Goal: Complete application form

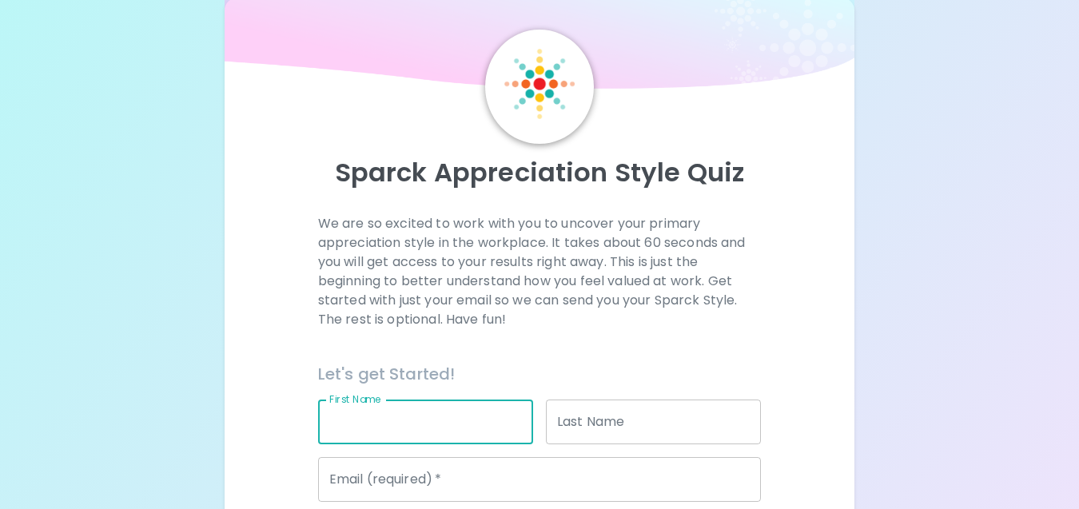
click at [487, 432] on input "First Name" at bounding box center [425, 422] width 215 height 45
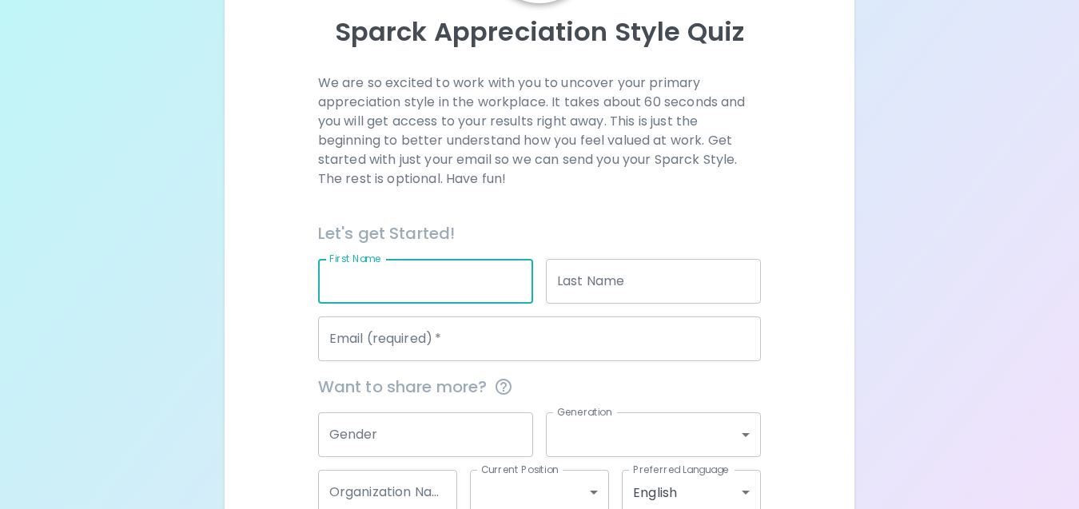
scroll to position [185, 0]
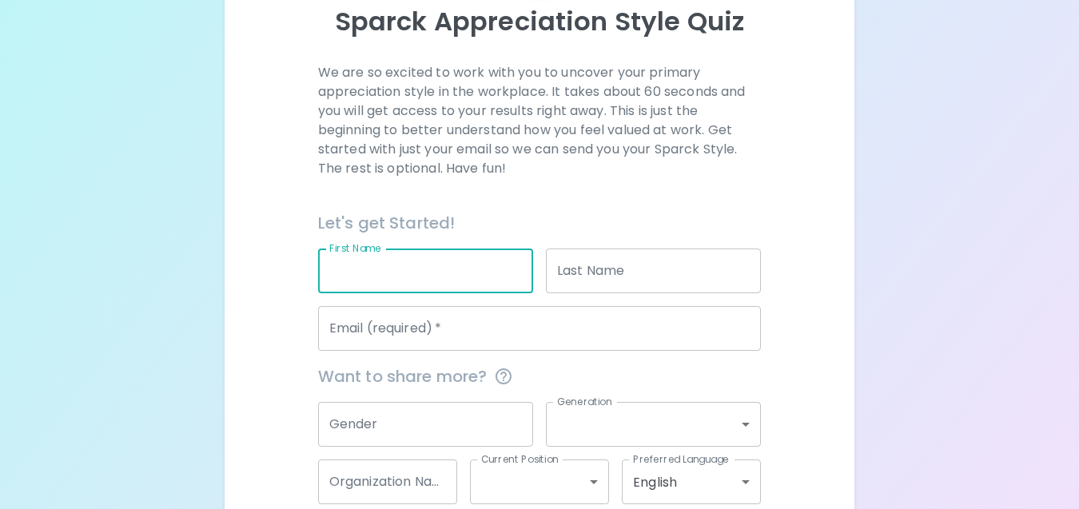
click at [519, 330] on input "Email (required)   *" at bounding box center [540, 328] width 444 height 45
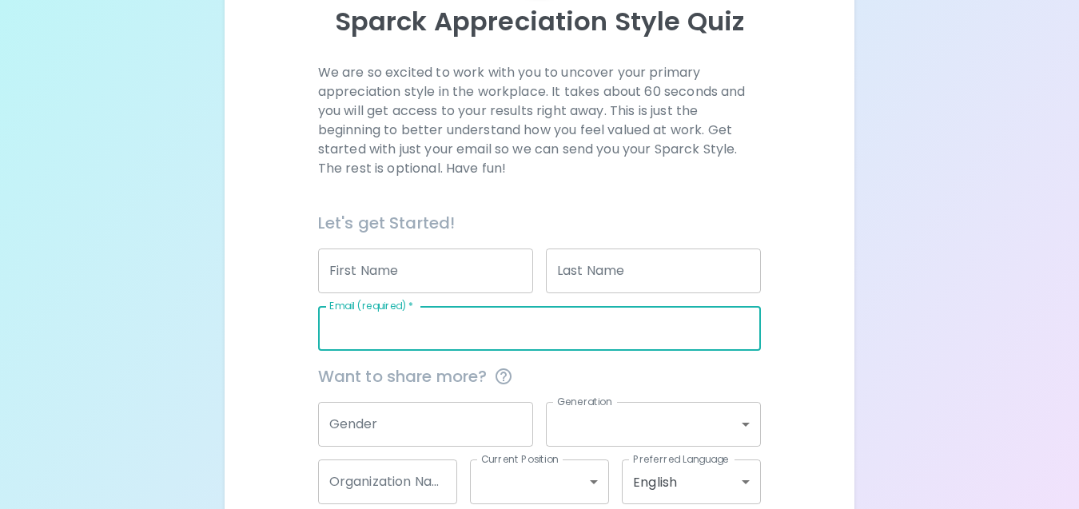
type input "[EMAIL_ADDRESS][DOMAIN_NAME]"
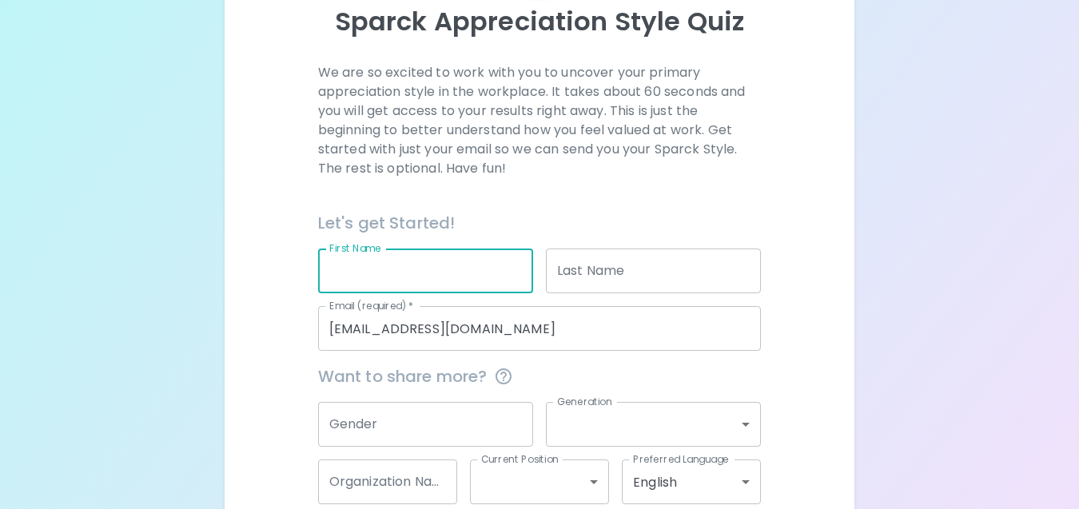
click at [489, 274] on input "First Name" at bounding box center [425, 271] width 215 height 45
type input "[PERSON_NAME]"
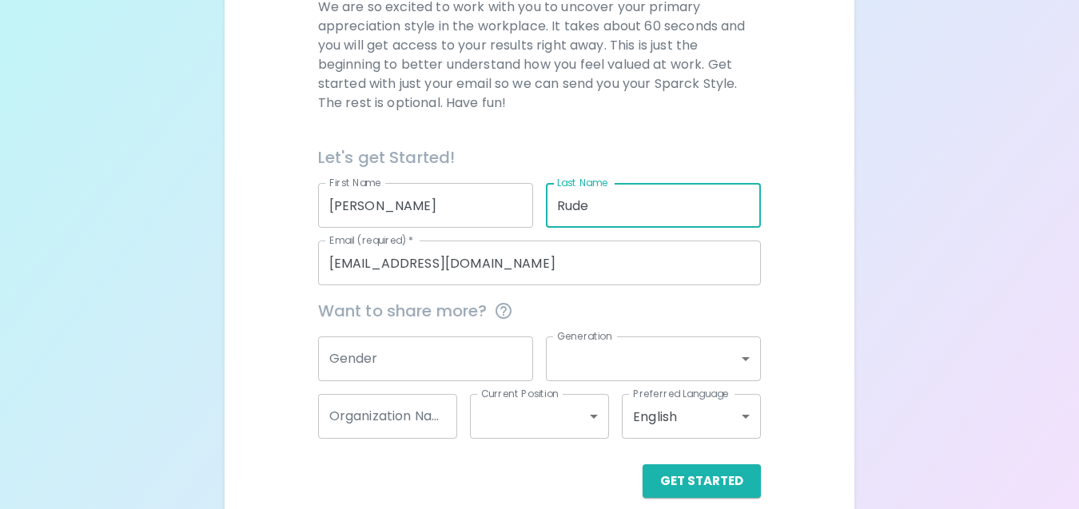
scroll to position [272, 0]
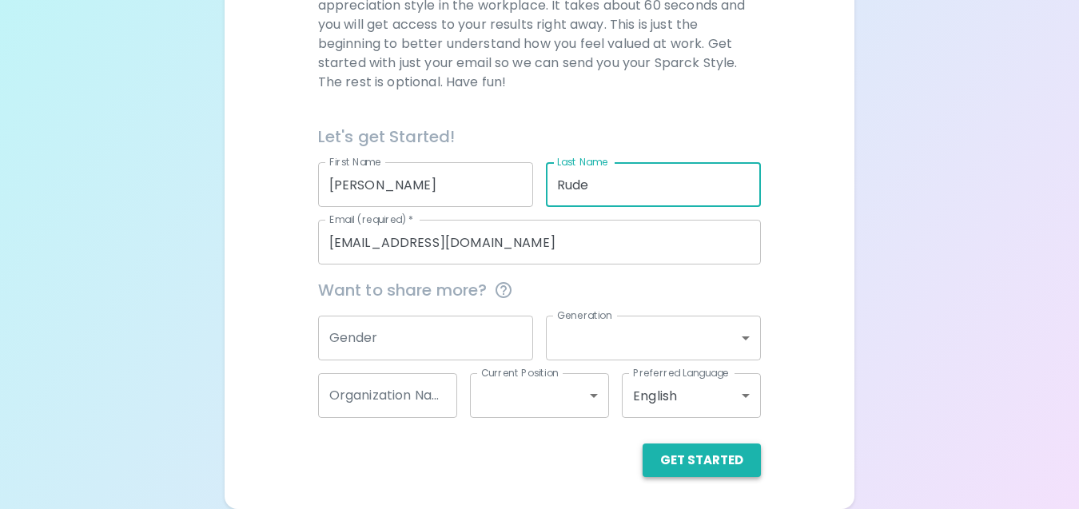
type input "Rude"
click at [718, 450] on button "Get Started" at bounding box center [702, 461] width 118 height 34
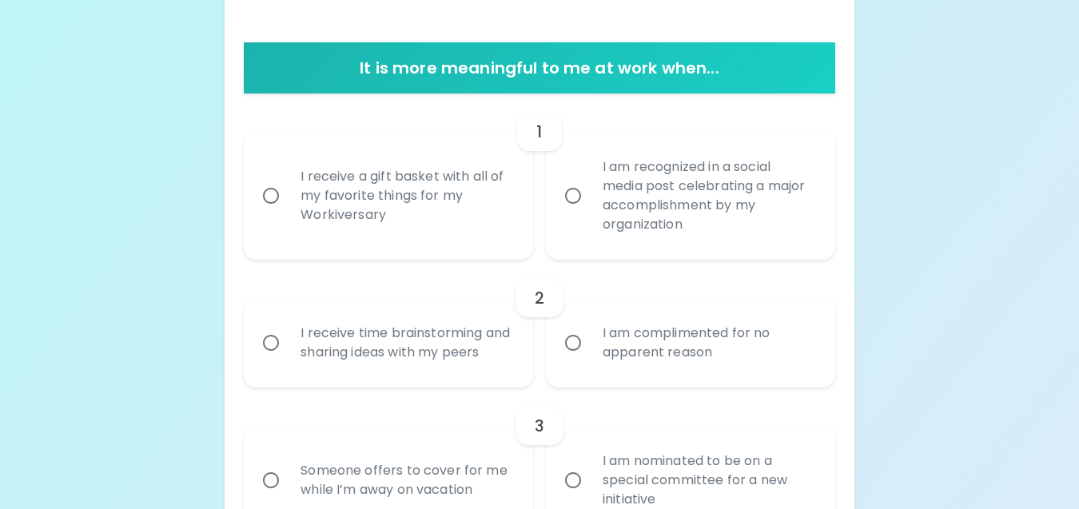
scroll to position [290, 0]
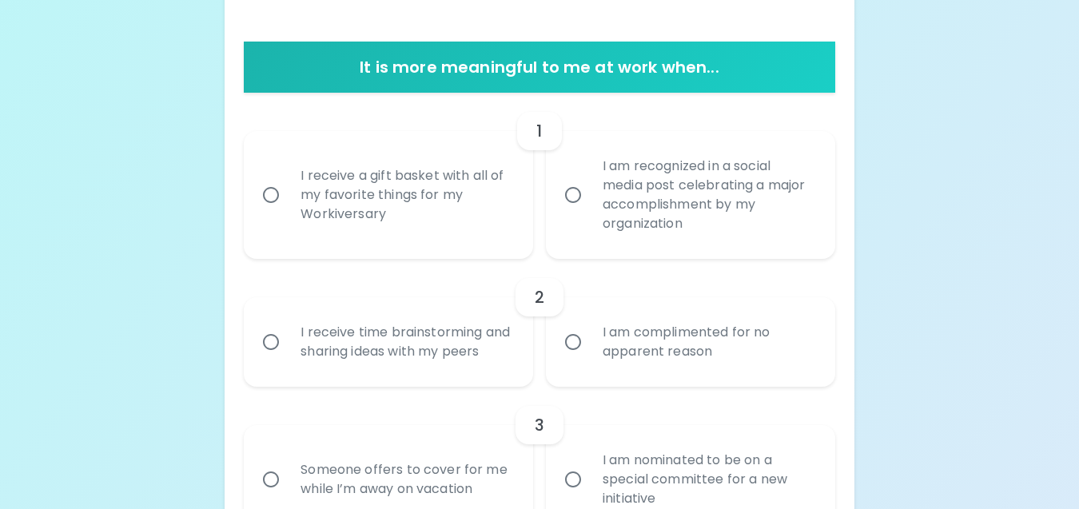
click at [646, 213] on div "I am recognized in a social media post celebrating a major accomplishment by my…" at bounding box center [708, 194] width 237 height 115
click at [590, 212] on input "I am recognized in a social media post celebrating a major accomplishment by my…" at bounding box center [573, 195] width 34 height 34
radio input "true"
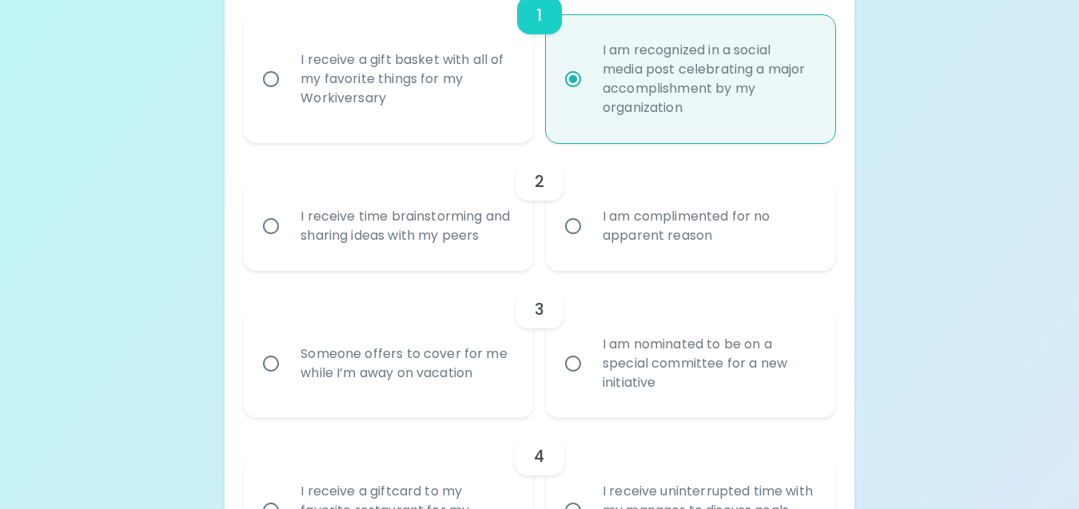
scroll to position [418, 0]
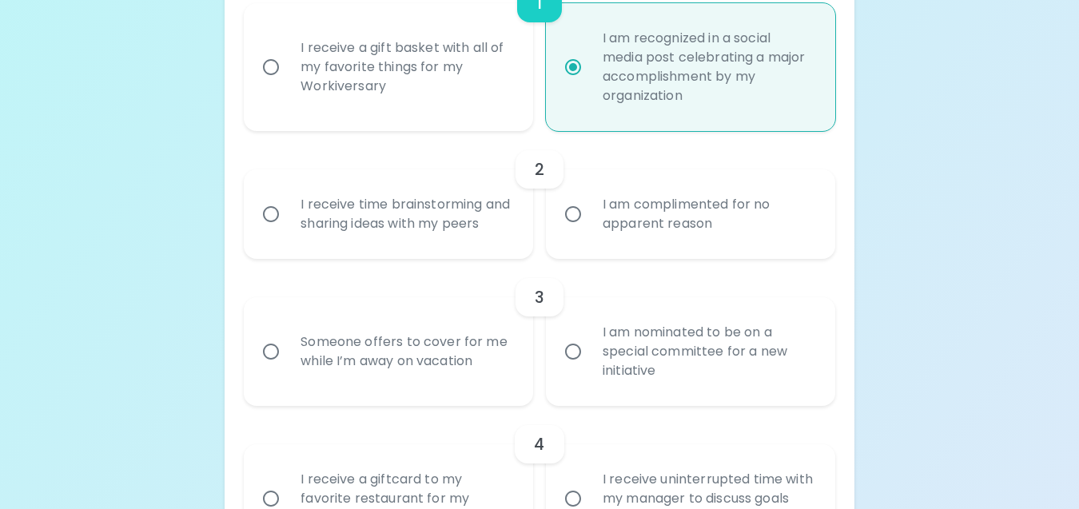
click at [420, 220] on div "I receive time brainstorming and sharing ideas with my peers" at bounding box center [406, 214] width 237 height 77
click at [288, 220] on input "I receive time brainstorming and sharing ideas with my peers" at bounding box center [271, 214] width 34 height 34
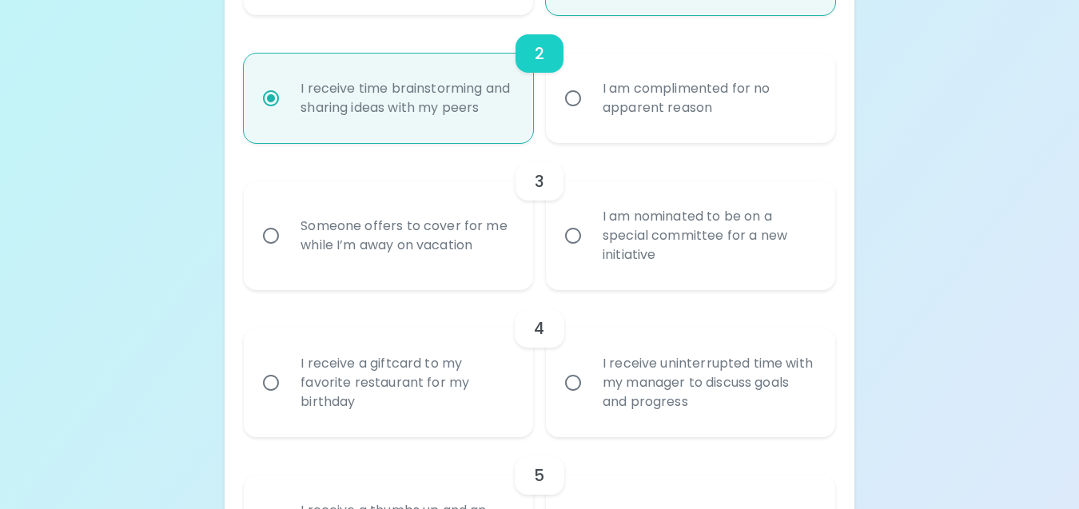
scroll to position [546, 0]
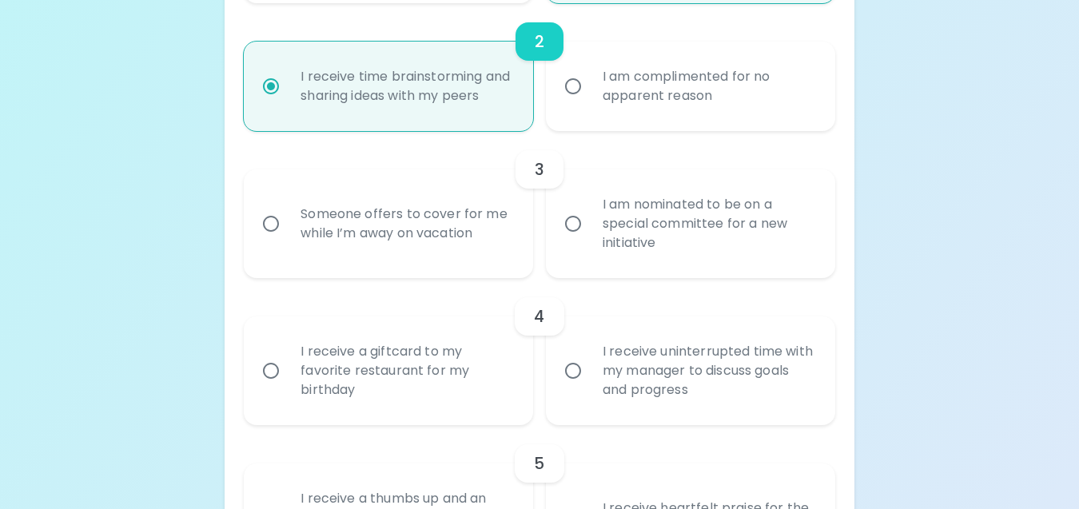
radio input "true"
click at [475, 250] on div "Someone offers to cover for me while I’m away on vacation" at bounding box center [406, 223] width 237 height 77
click at [288, 241] on input "Someone offers to cover for me while I’m away on vacation" at bounding box center [271, 224] width 34 height 34
radio input "false"
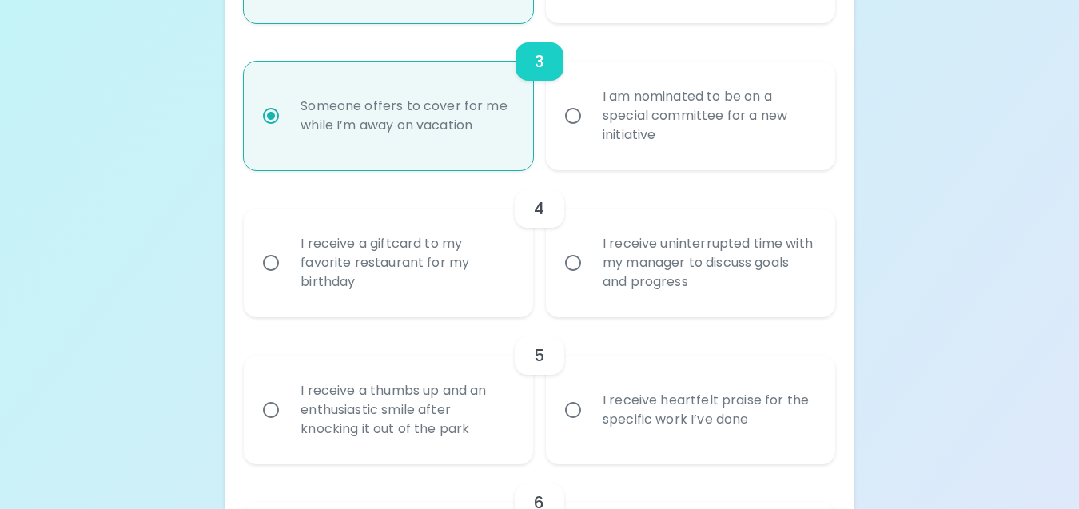
scroll to position [674, 0]
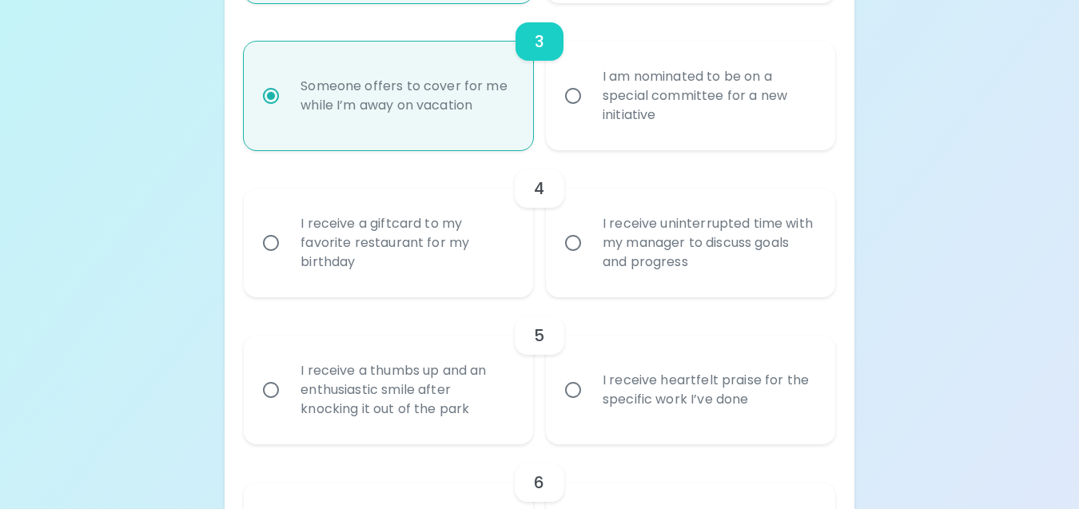
radio input "true"
click at [706, 412] on div "I receive heartfelt praise for the specific work I’ve done" at bounding box center [708, 390] width 237 height 77
click at [590, 407] on input "I receive heartfelt praise for the specific work I’ve done" at bounding box center [573, 390] width 34 height 34
radio input "false"
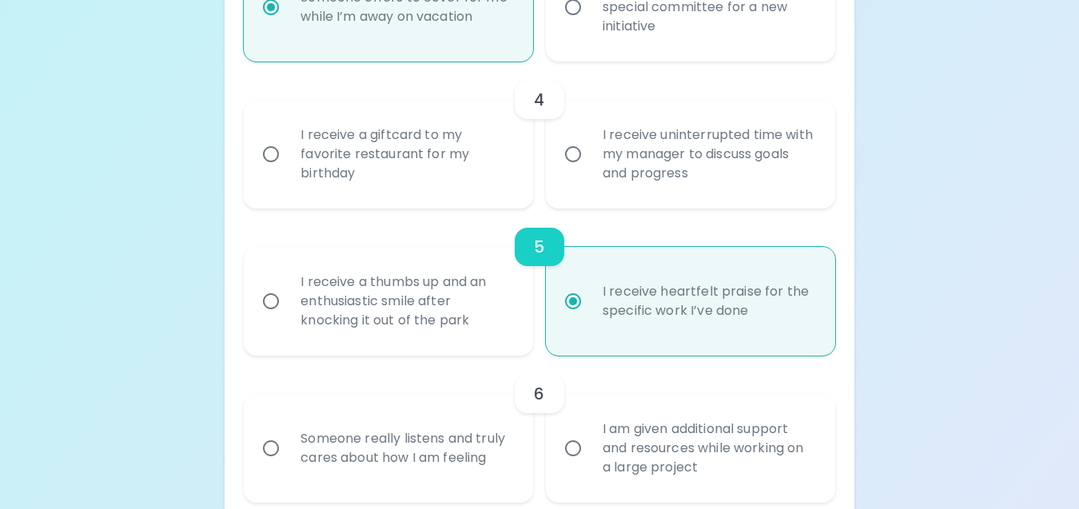
scroll to position [802, 0]
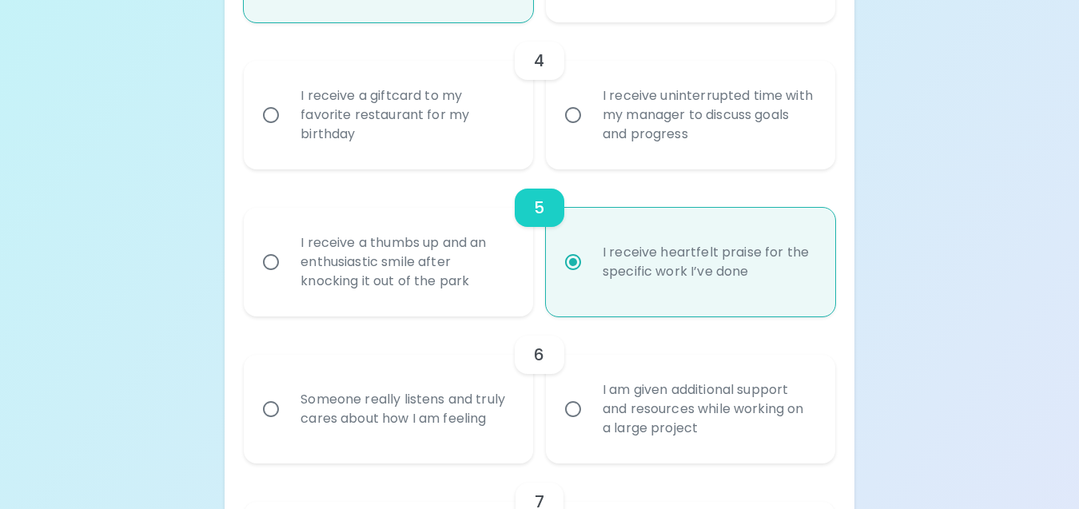
radio input "true"
click at [680, 432] on div "I am given additional support and resources while working on a large project" at bounding box center [708, 409] width 237 height 96
click at [590, 426] on input "I am given additional support and resources while working on a large project" at bounding box center [573, 409] width 34 height 34
radio input "false"
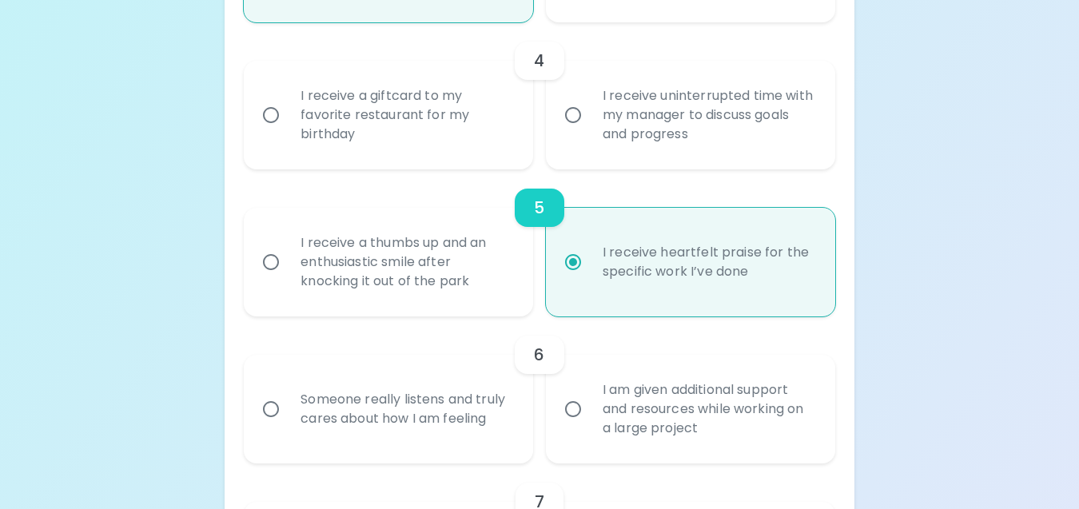
radio input "false"
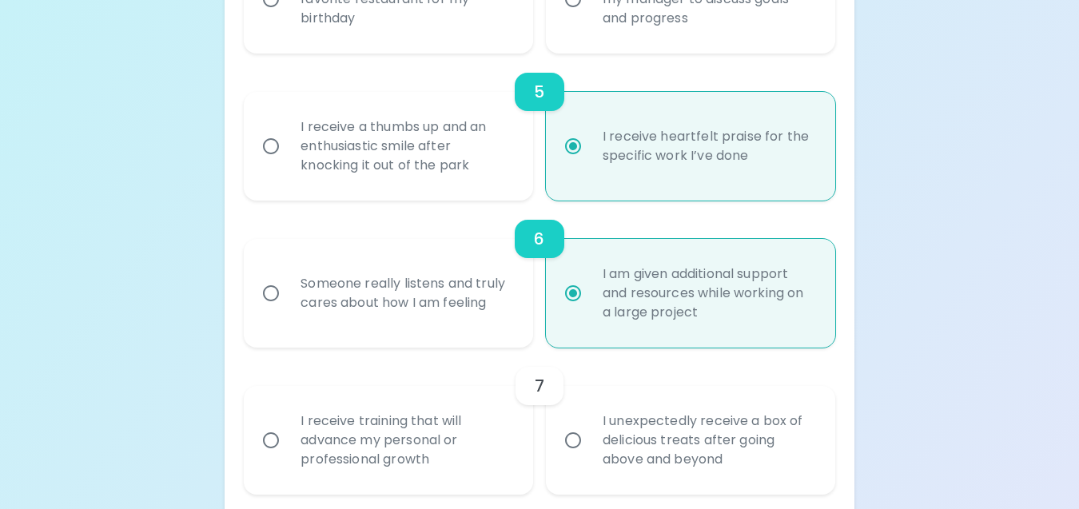
scroll to position [929, 0]
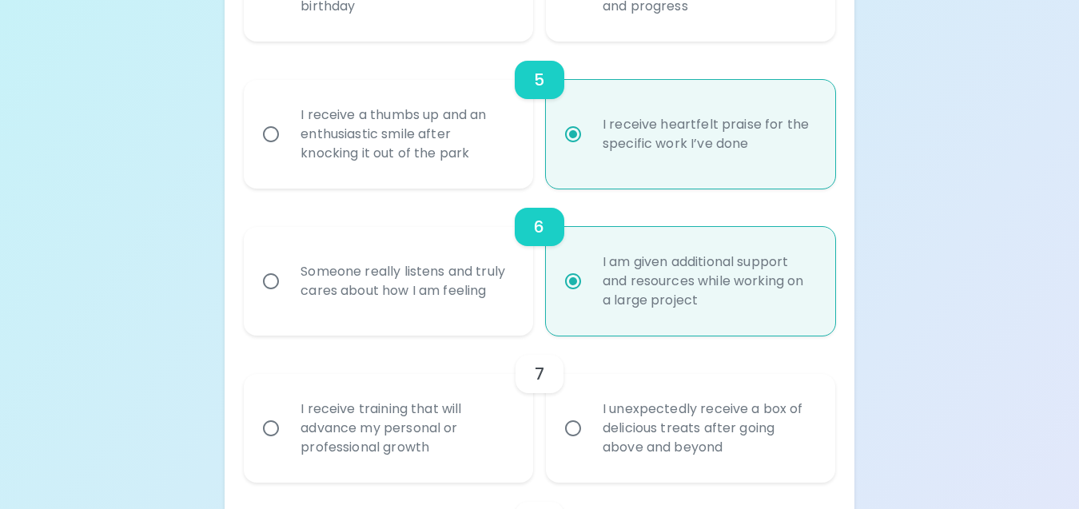
radio input "true"
click at [391, 281] on div "Someone really listens and truly cares about how I am feeling" at bounding box center [406, 281] width 237 height 77
click at [288, 281] on input "Someone really listens and truly cares about how I am feeling" at bounding box center [271, 282] width 34 height 34
radio input "false"
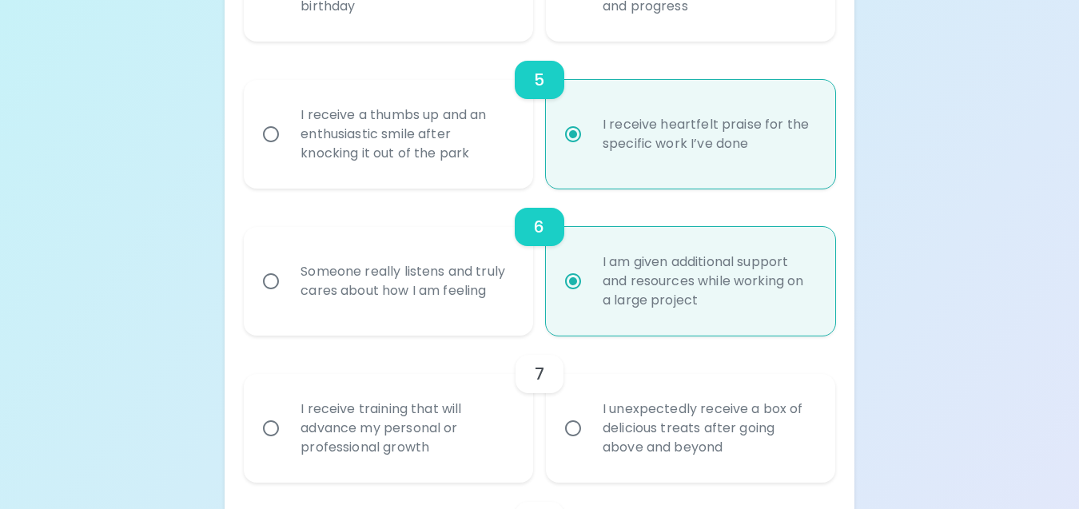
radio input "false"
radio input "true"
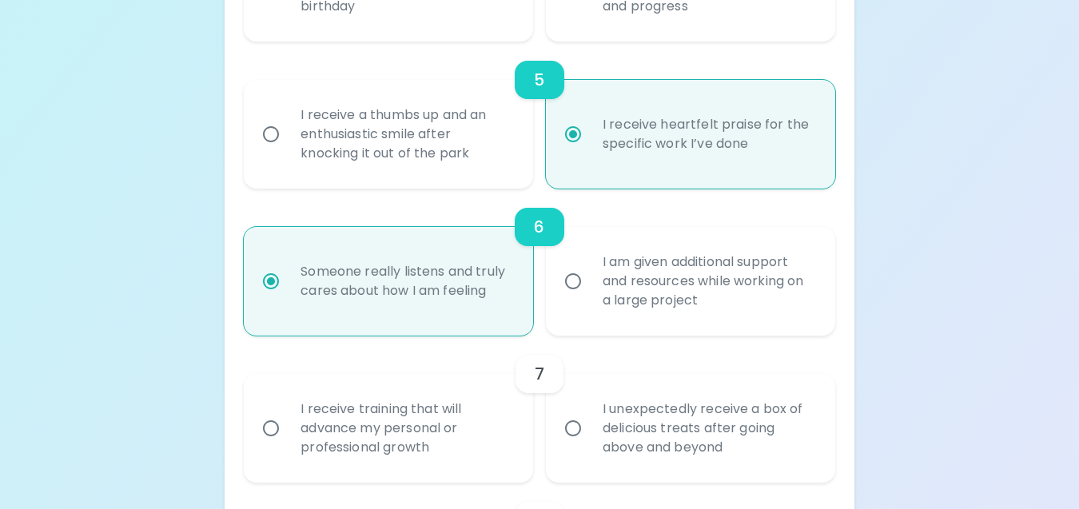
radio input "true"
click at [434, 462] on div "I receive training that will advance my personal or professional growth" at bounding box center [406, 428] width 237 height 96
click at [288, 445] on input "I receive training that will advance my personal or professional growth" at bounding box center [271, 429] width 34 height 34
radio input "false"
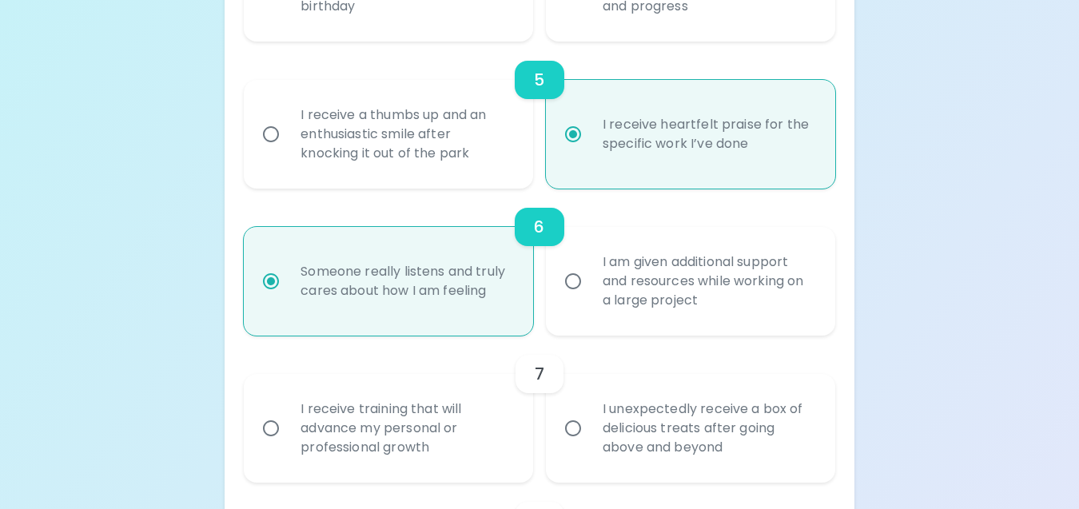
radio input "false"
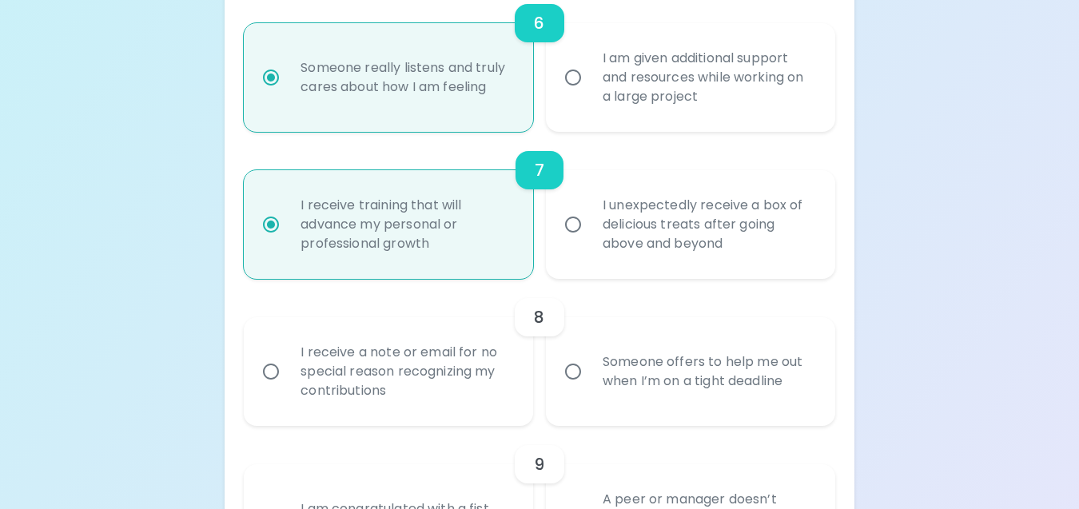
scroll to position [1137, 0]
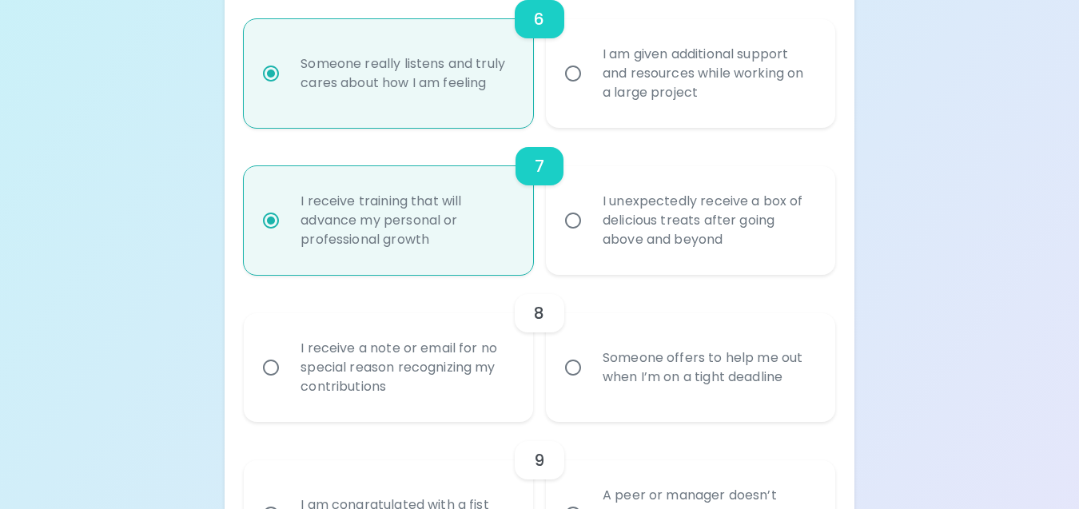
radio input "true"
click at [693, 398] on div "Someone offers to help me out when I’m on a tight deadline" at bounding box center [708, 367] width 237 height 77
click at [590, 384] on input "Someone offers to help me out when I’m on a tight deadline" at bounding box center [573, 368] width 34 height 34
radio input "false"
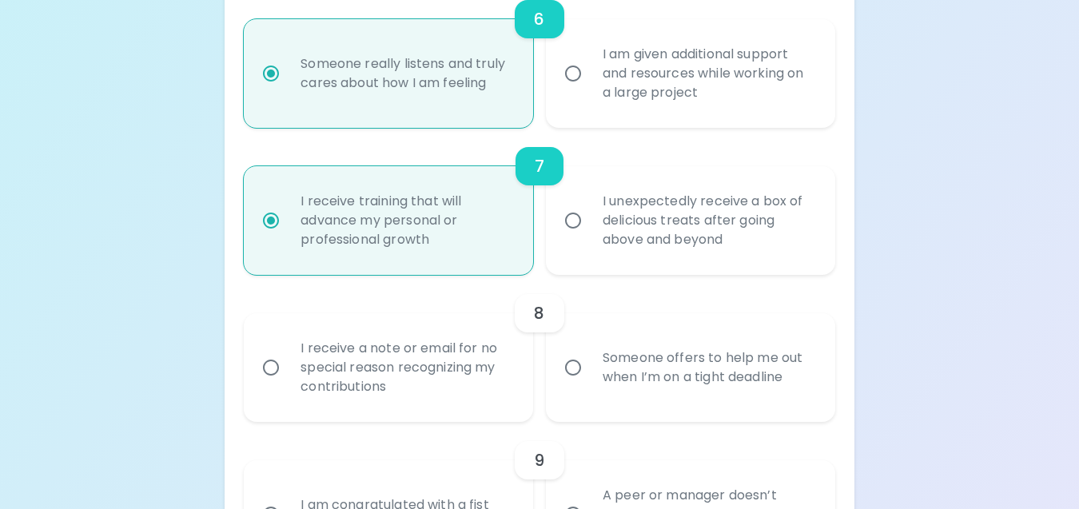
radio input "false"
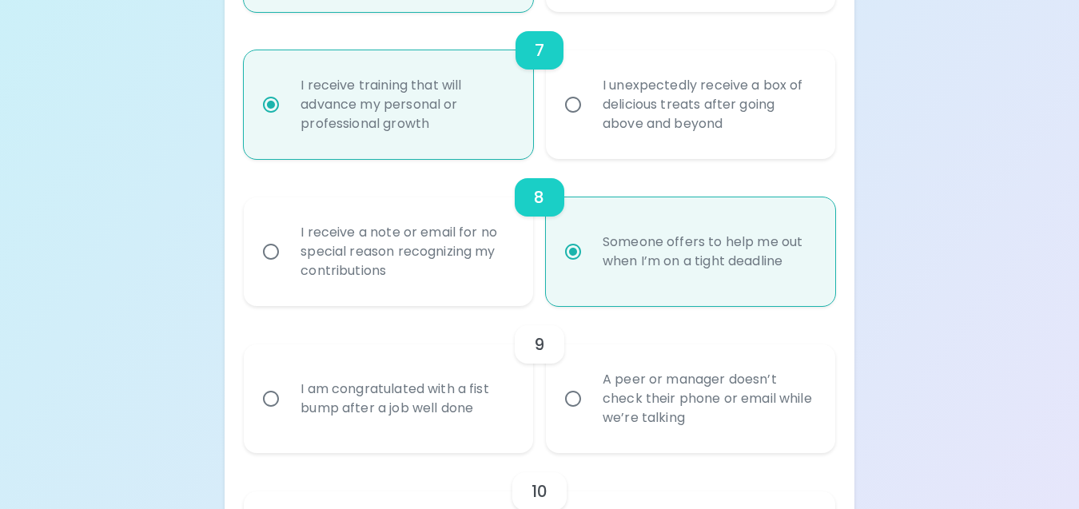
scroll to position [1265, 0]
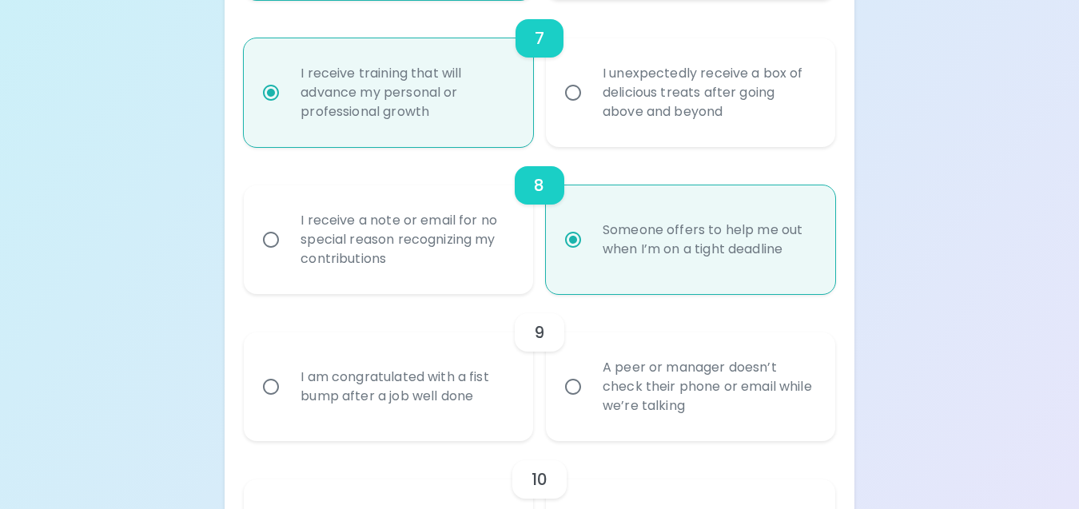
radio input "true"
click at [454, 425] on div "I am congratulated with a fist bump after a job well done" at bounding box center [406, 386] width 237 height 77
click at [288, 404] on input "I am congratulated with a fist bump after a job well done" at bounding box center [271, 387] width 34 height 34
radio input "false"
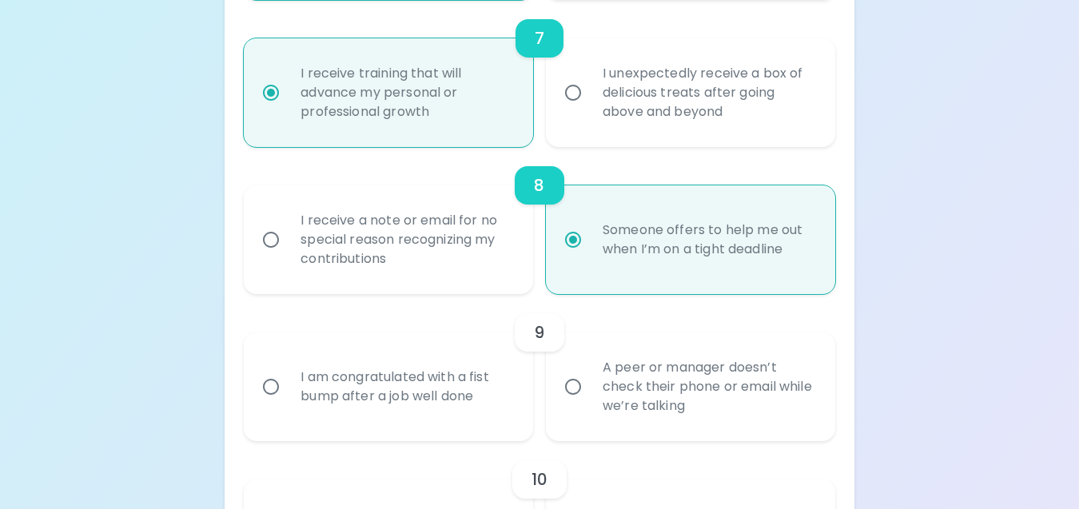
radio input "false"
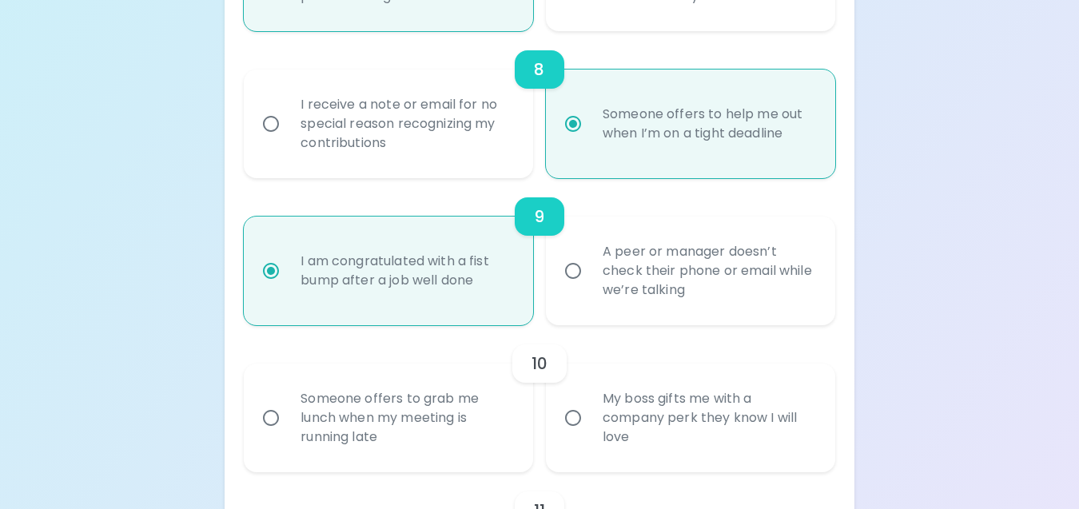
scroll to position [1393, 0]
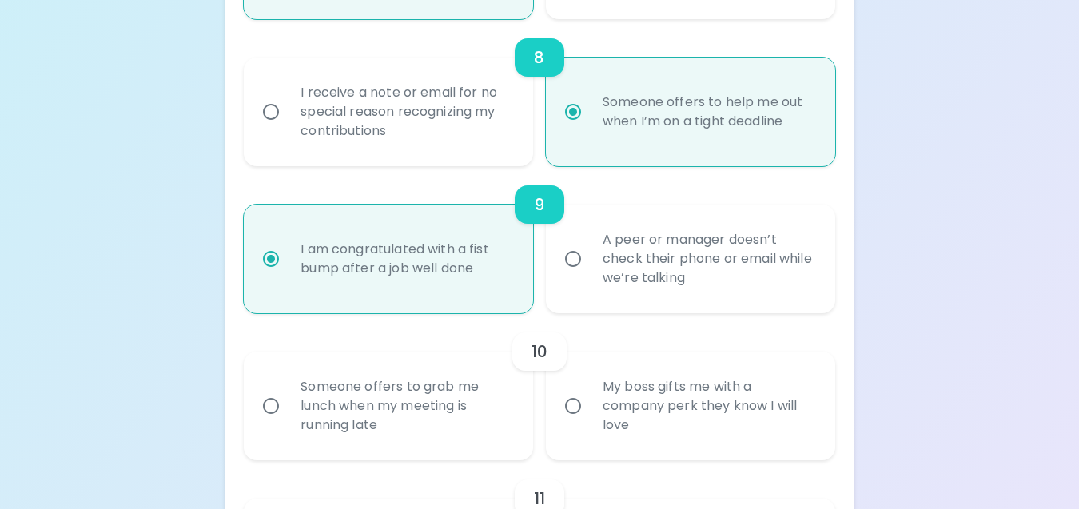
radio input "true"
click at [454, 429] on div "Someone offers to grab me lunch when my meeting is running late" at bounding box center [406, 406] width 237 height 96
click at [288, 423] on input "Someone offers to grab me lunch when my meeting is running late" at bounding box center [271, 406] width 34 height 34
radio input "false"
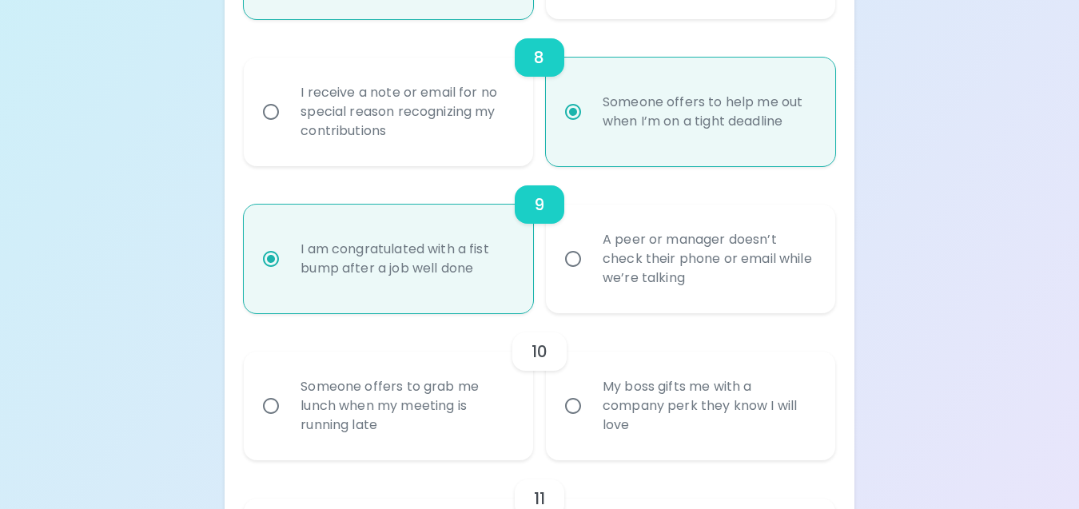
radio input "false"
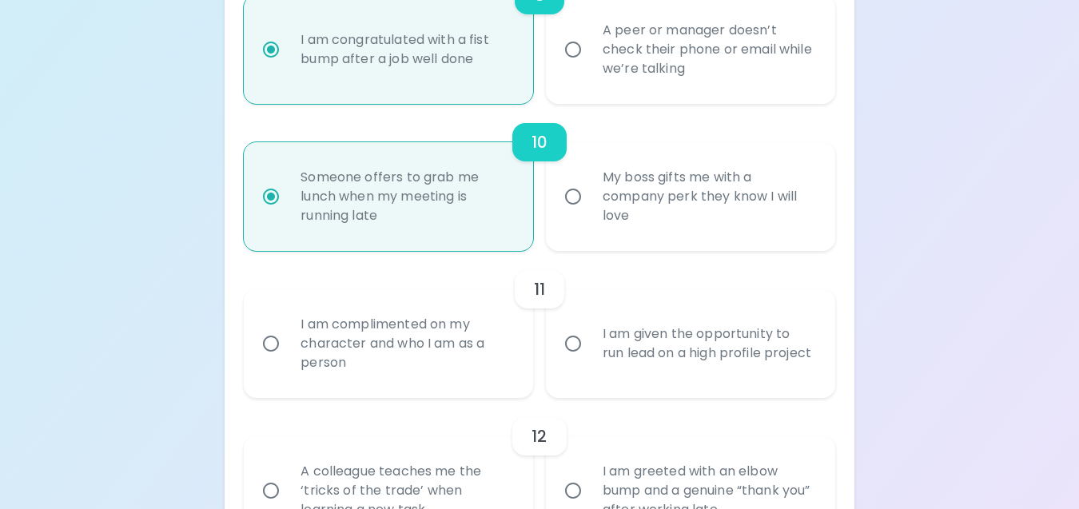
scroll to position [1606, 0]
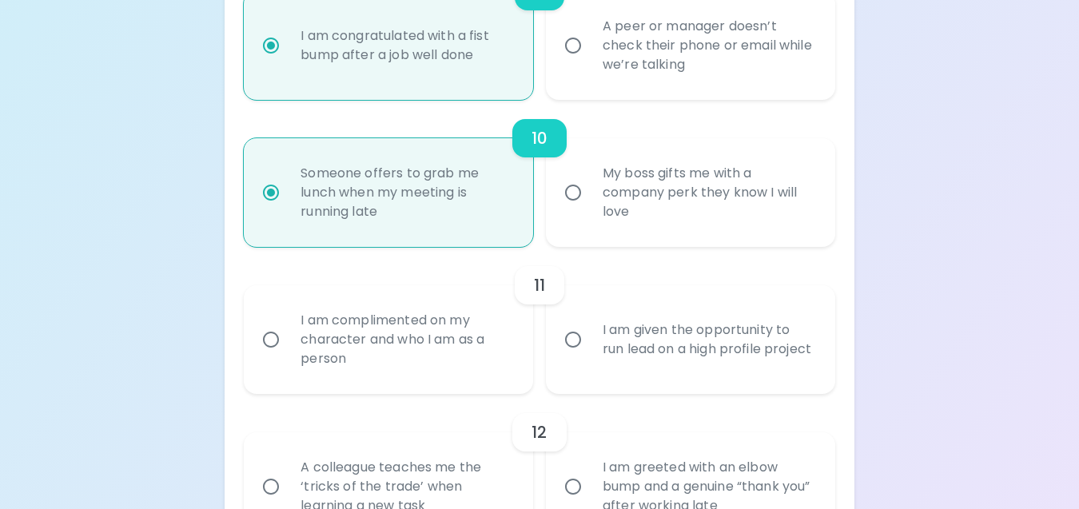
radio input "true"
click at [433, 376] on div "I am complimented on my character and who I am as a person" at bounding box center [406, 340] width 237 height 96
click at [288, 356] on input "I am complimented on my character and who I am as a person" at bounding box center [271, 340] width 34 height 34
radio input "false"
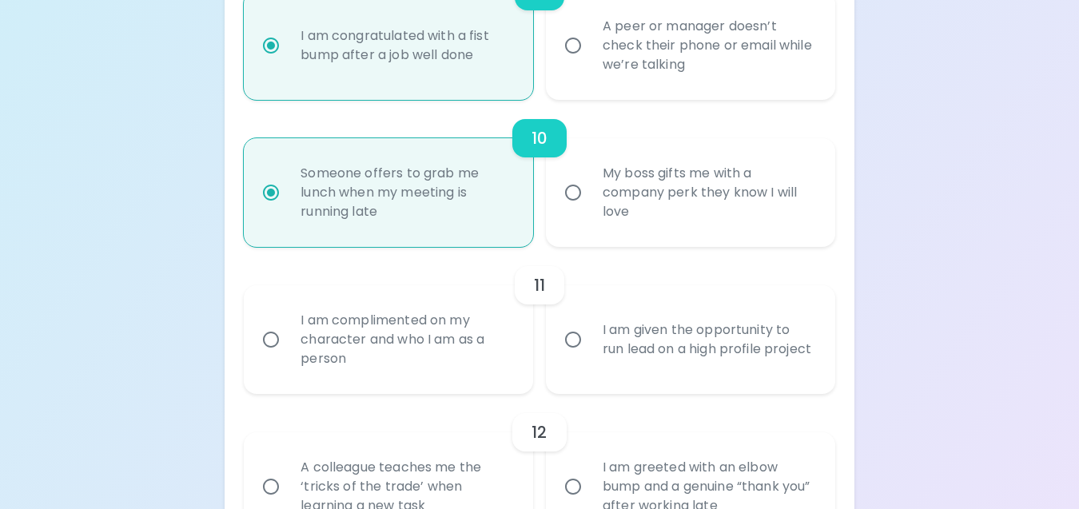
radio input "false"
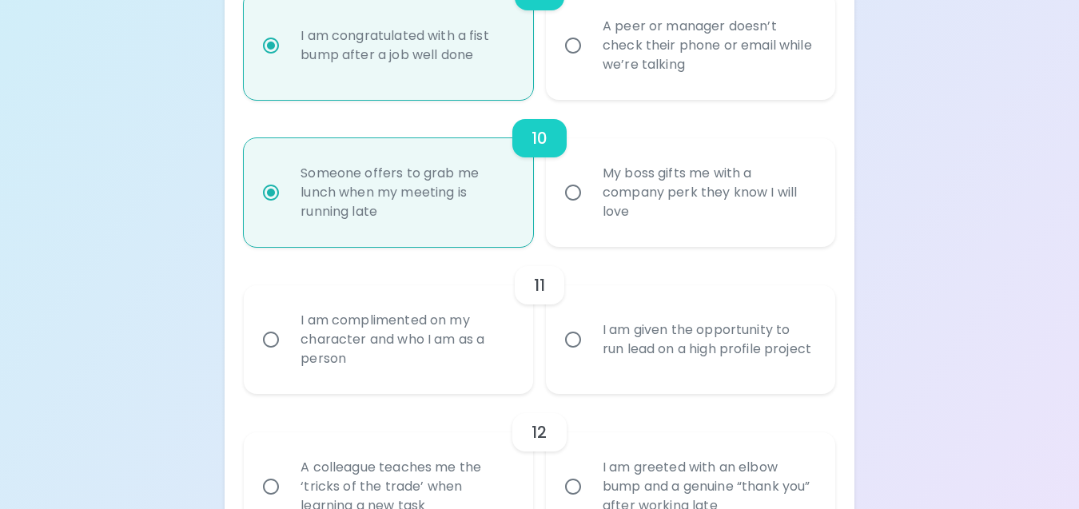
radio input "false"
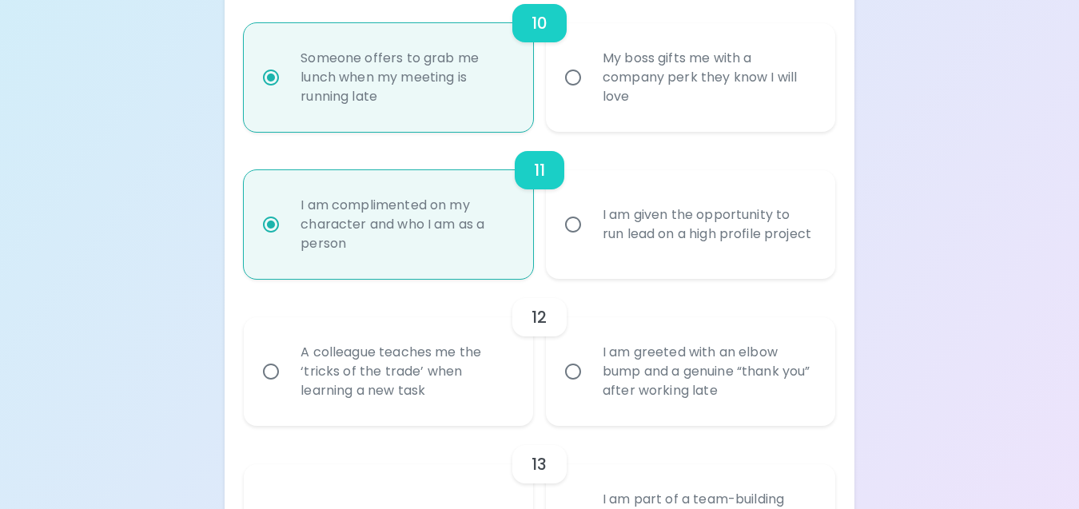
scroll to position [1734, 0]
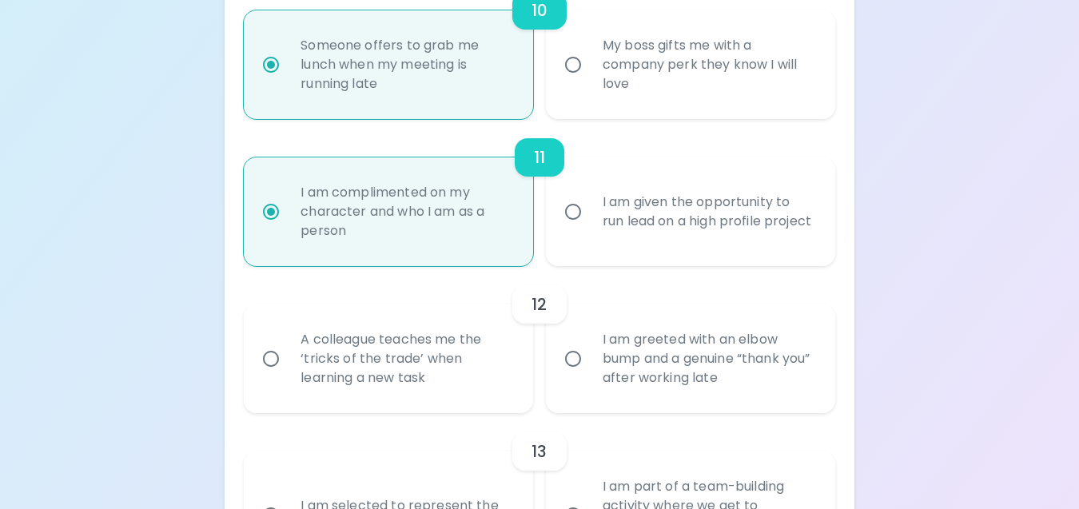
radio input "true"
click at [459, 384] on div "A colleague teaches me the ‘tricks of the trade’ when learning a new task" at bounding box center [406, 359] width 237 height 96
click at [288, 376] on input "A colleague teaches me the ‘tricks of the trade’ when learning a new task" at bounding box center [271, 359] width 34 height 34
radio input "false"
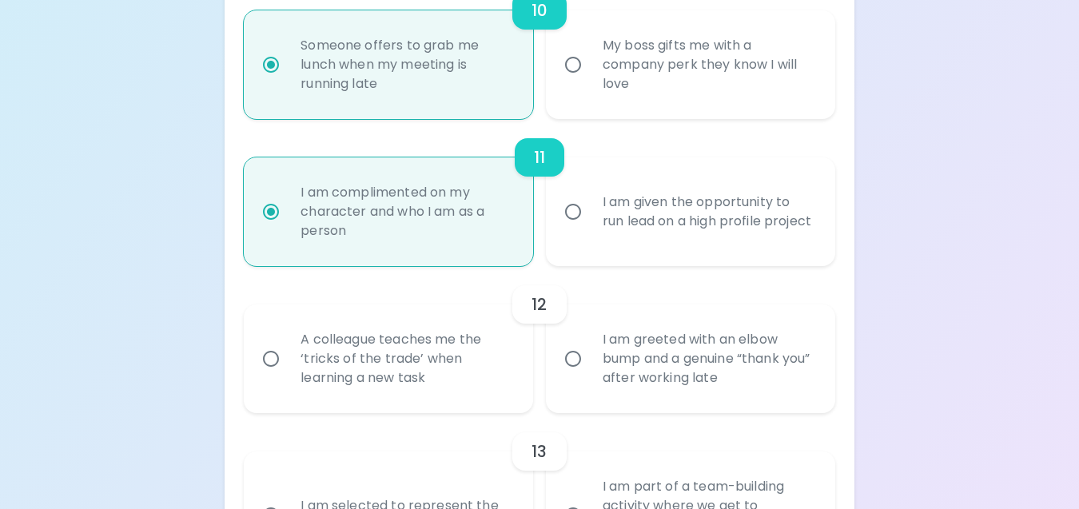
radio input "false"
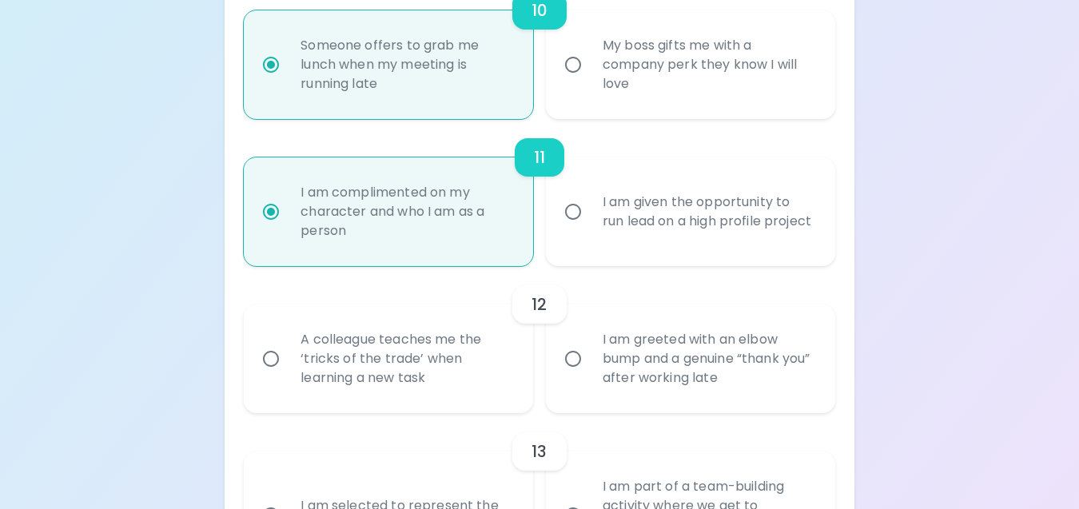
radio input "false"
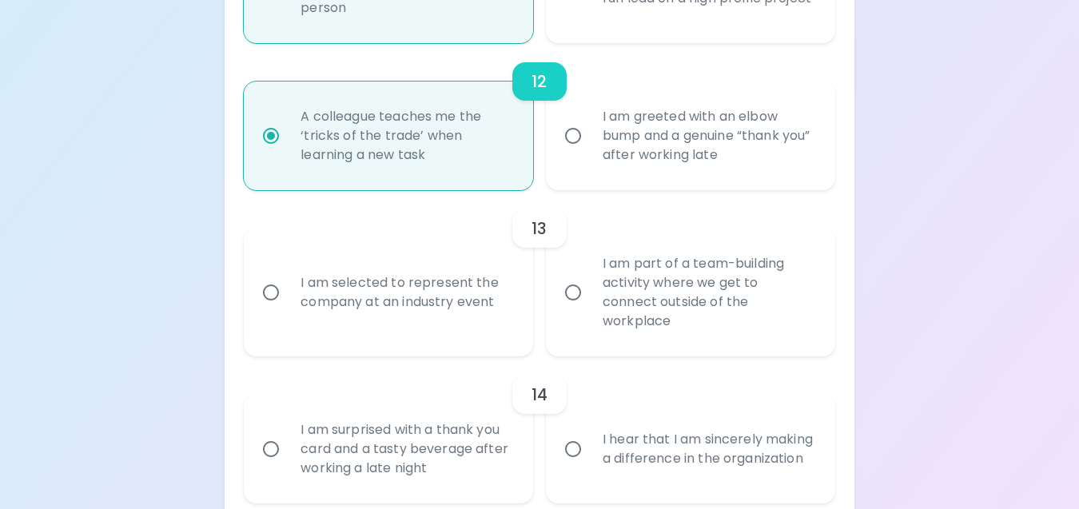
scroll to position [1962, 0]
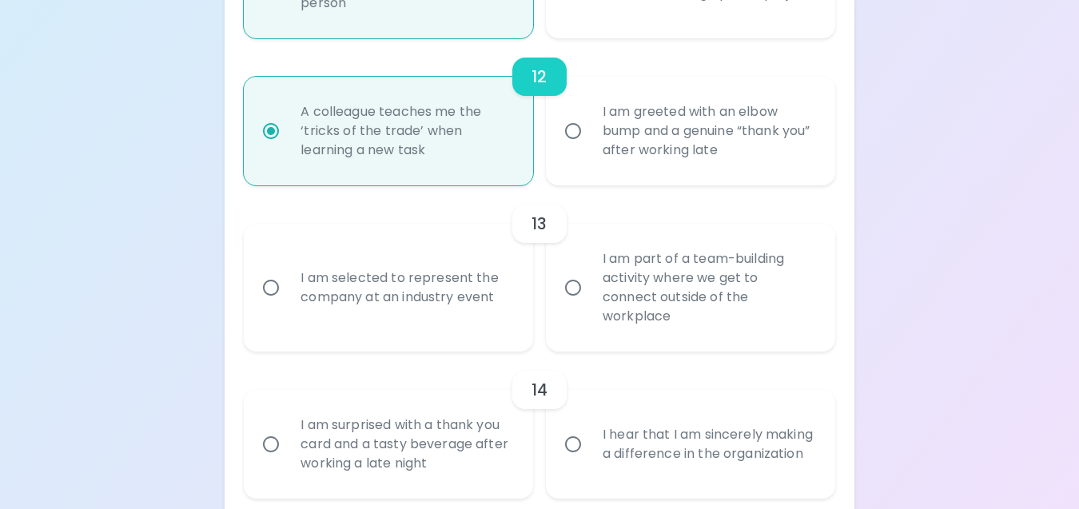
radio input "true"
click at [599, 345] on div "I am part of a team-building activity where we get to connect outside of the wo…" at bounding box center [708, 287] width 237 height 115
click at [590, 304] on input "I am part of a team-building activity where we get to connect outside of the wo…" at bounding box center [573, 288] width 34 height 34
radio input "false"
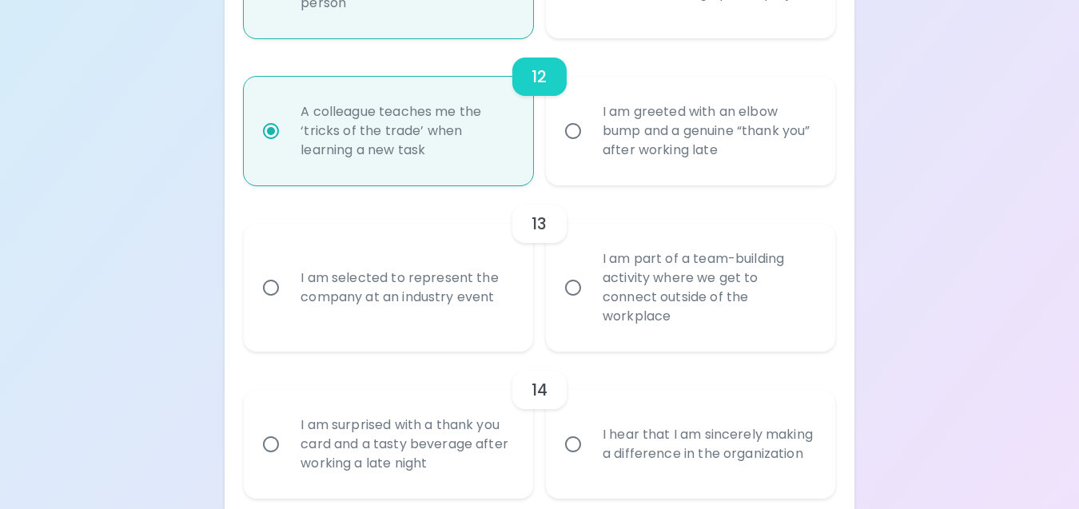
radio input "false"
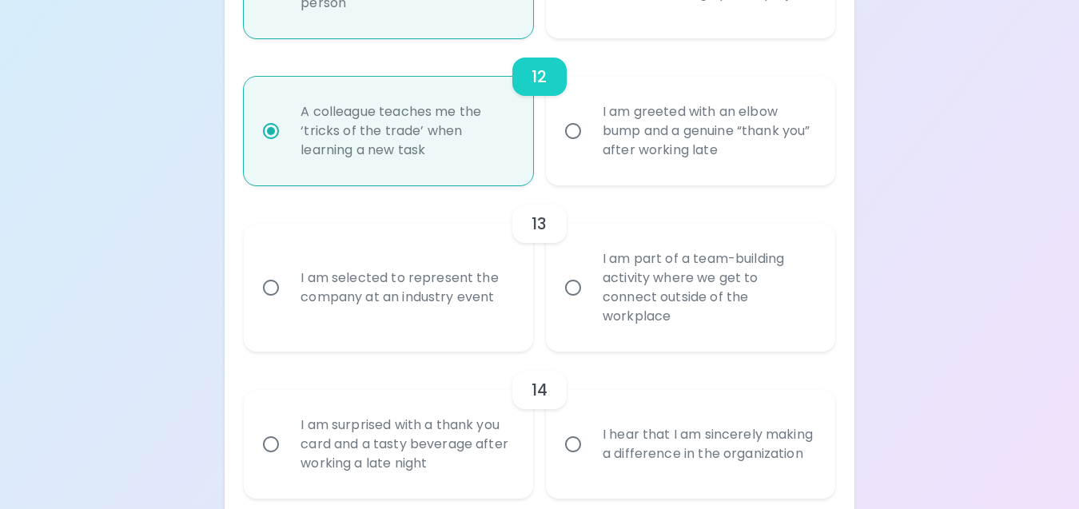
radio input "false"
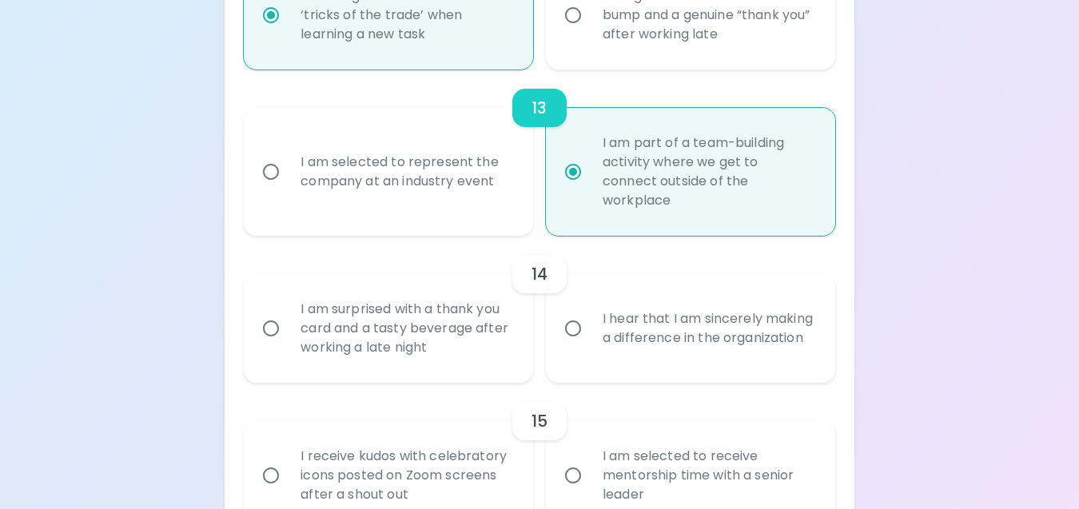
scroll to position [2090, 0]
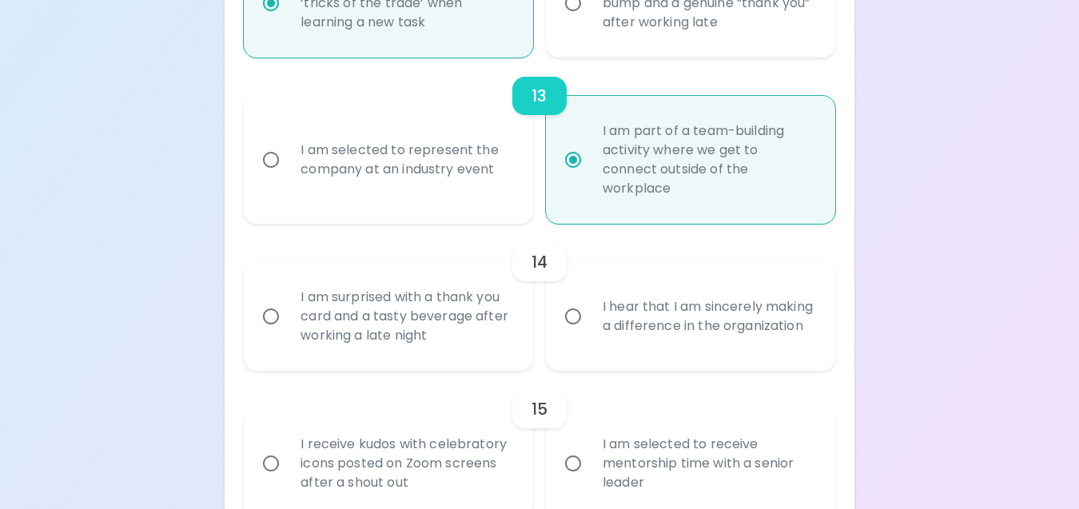
radio input "true"
click at [593, 355] on div "I hear that I am sincerely making a difference in the organization" at bounding box center [708, 316] width 237 height 77
click at [590, 333] on input "I hear that I am sincerely making a difference in the organization" at bounding box center [573, 317] width 34 height 34
radio input "false"
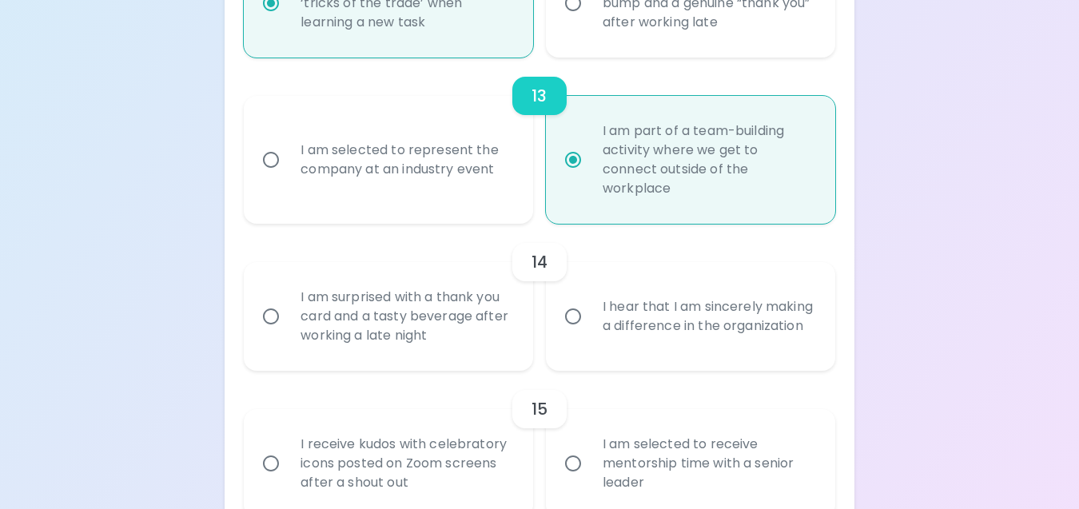
radio input "false"
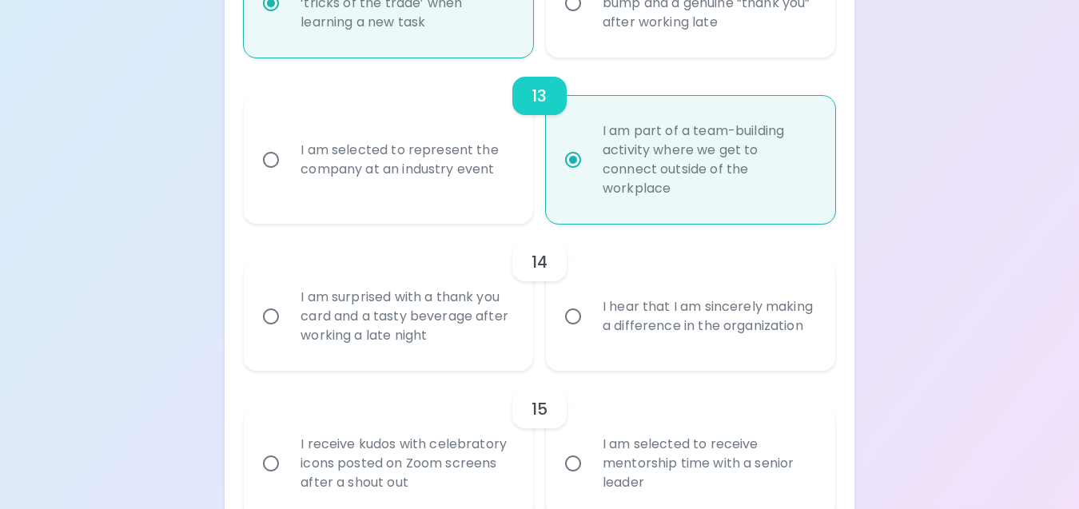
radio input "false"
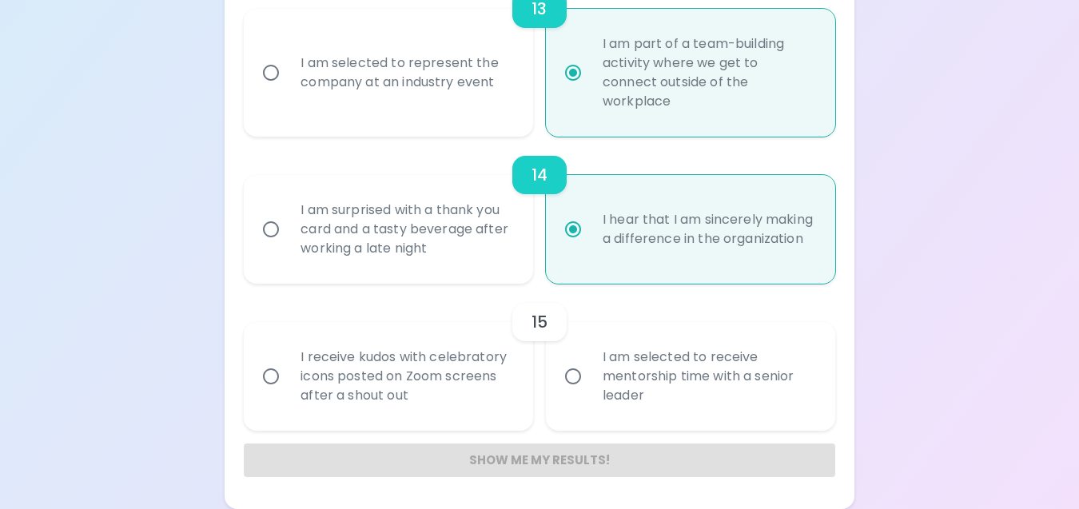
scroll to position [2196, 0]
radio input "true"
click at [677, 390] on div "I am selected to receive mentorship time with a senior leader" at bounding box center [708, 376] width 237 height 96
click at [590, 390] on input "I am selected to receive mentorship time with a senior leader" at bounding box center [573, 377] width 34 height 34
radio input "false"
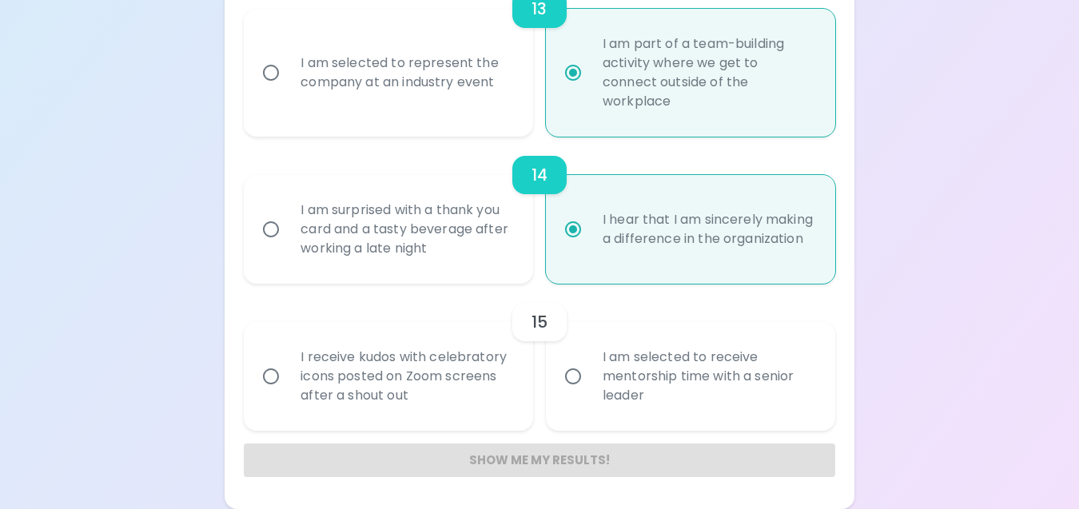
radio input "false"
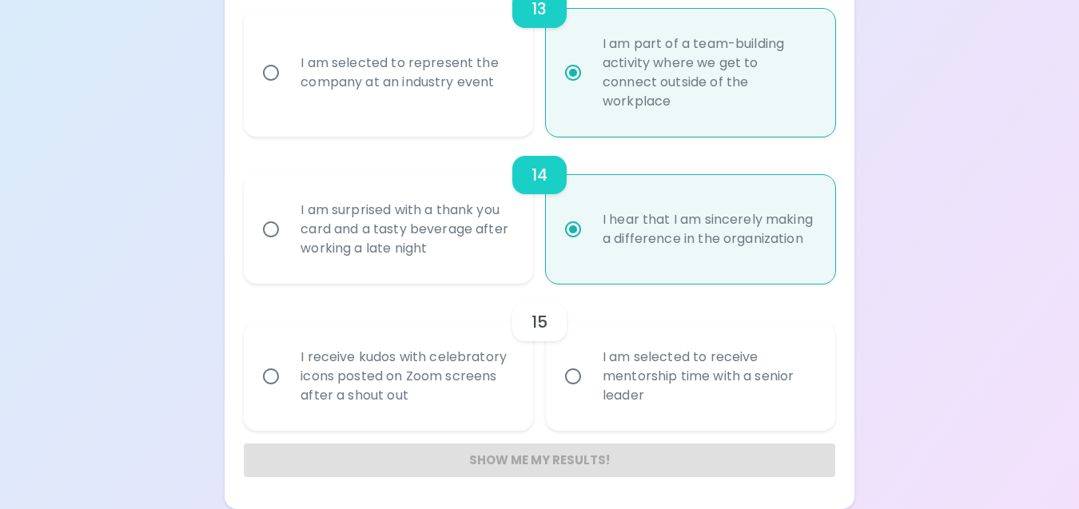
radio input "false"
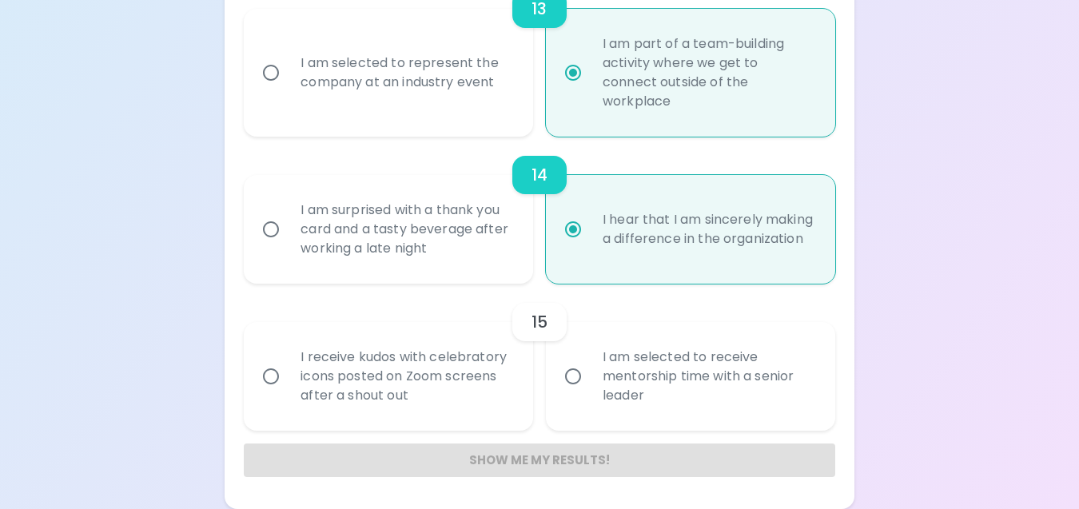
radio input "false"
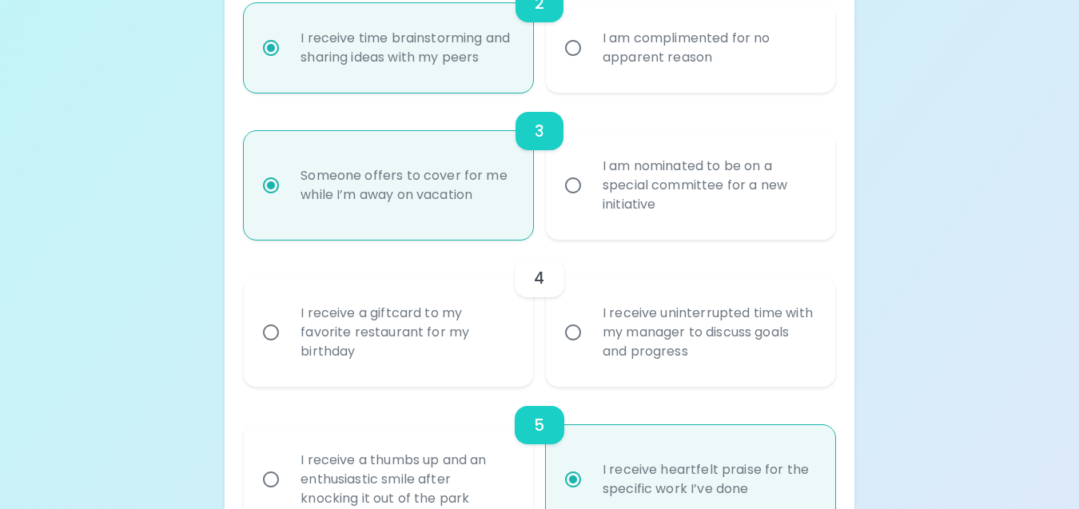
scroll to position [589, 0]
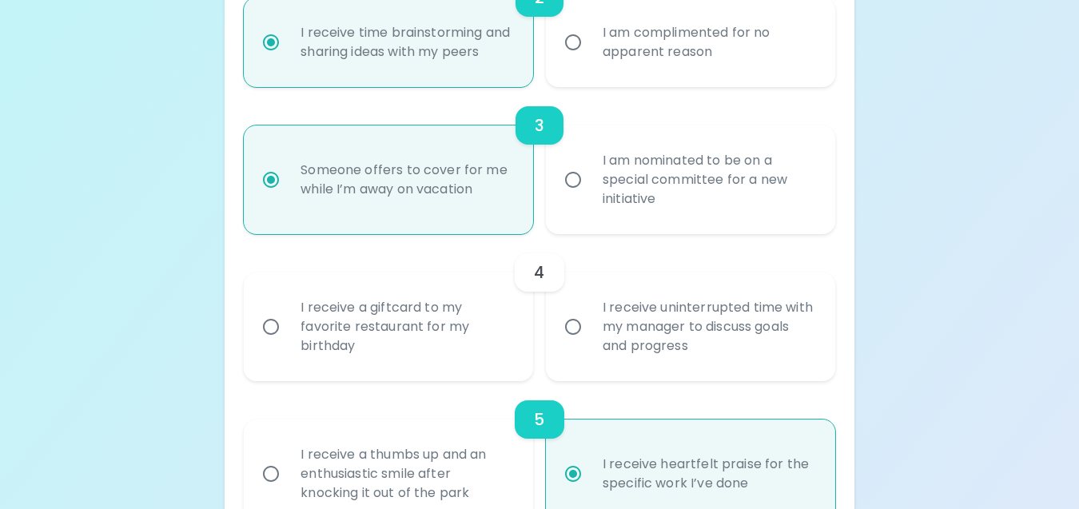
radio input "true"
click at [678, 368] on div "I receive uninterrupted time with my manager to discuss goals and progress" at bounding box center [708, 327] width 237 height 96
click at [590, 344] on input "I receive uninterrupted time with my manager to discuss goals and progress" at bounding box center [573, 327] width 34 height 34
radio input "false"
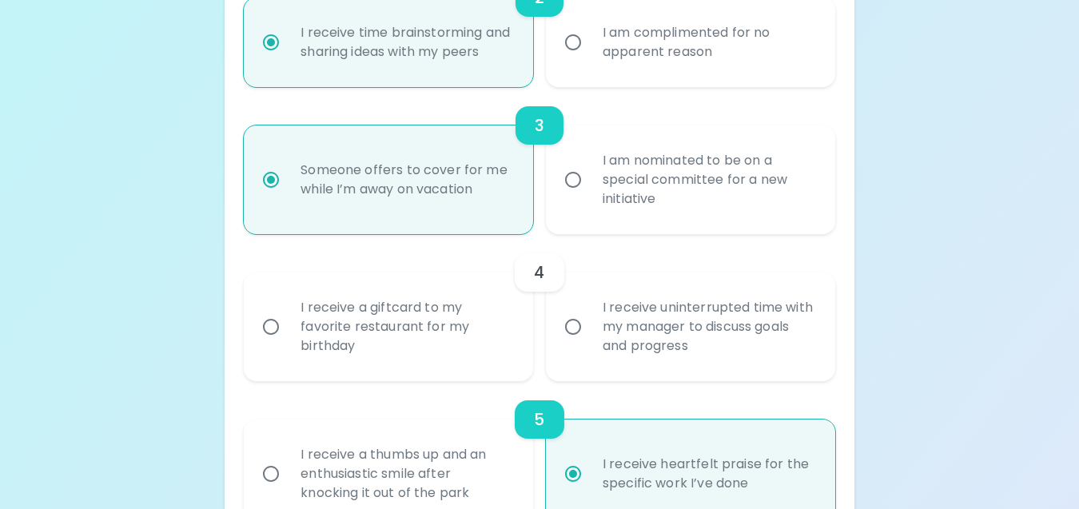
radio input "false"
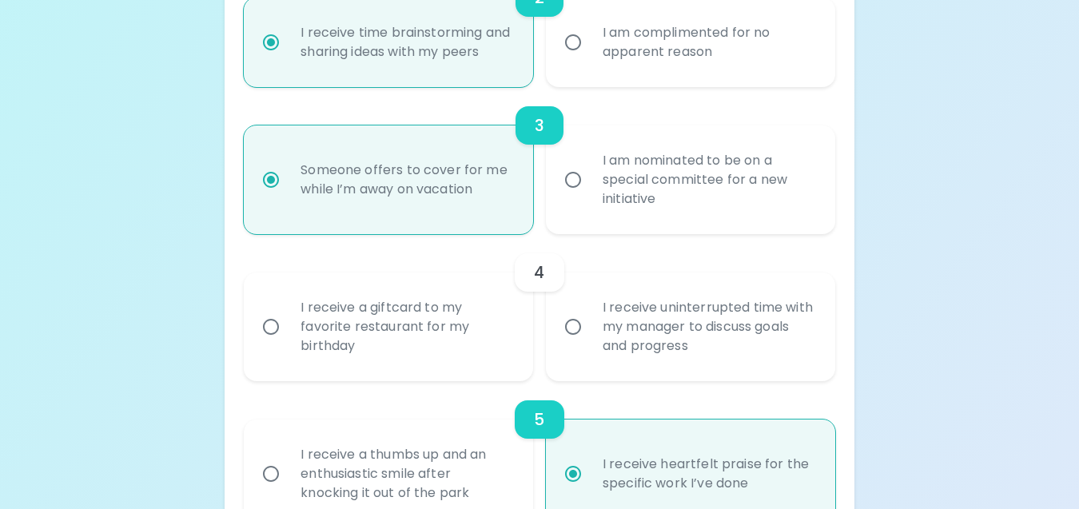
radio input "false"
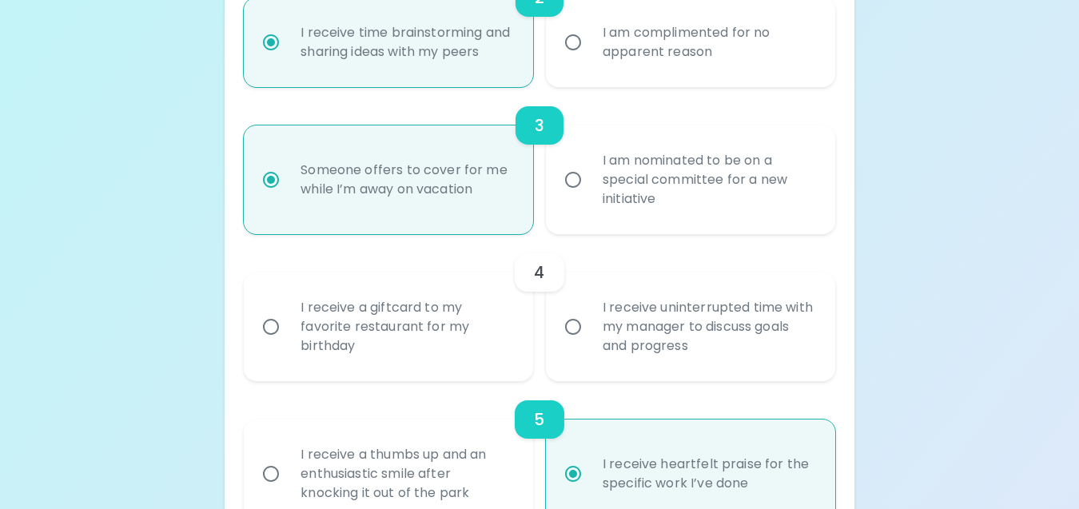
radio input "false"
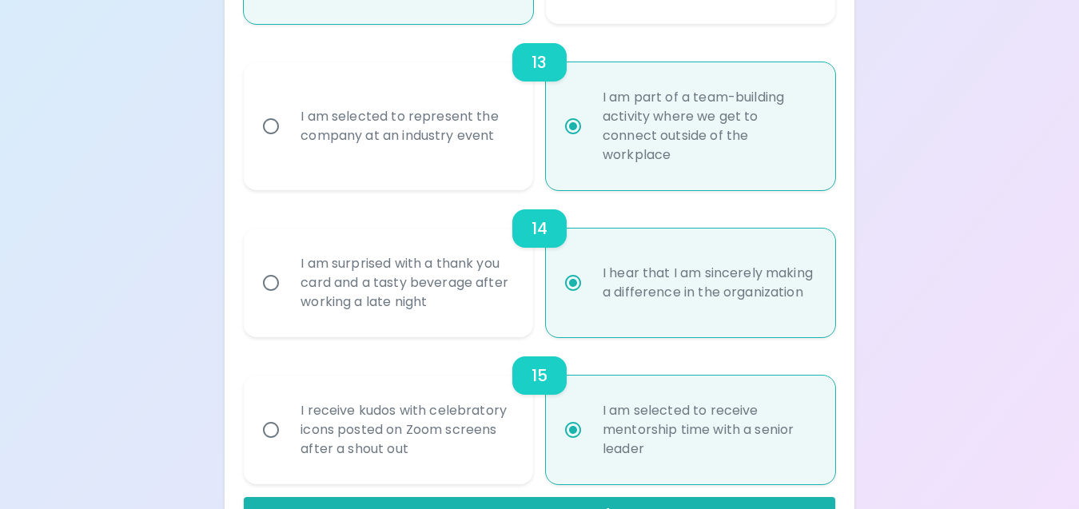
scroll to position [2196, 0]
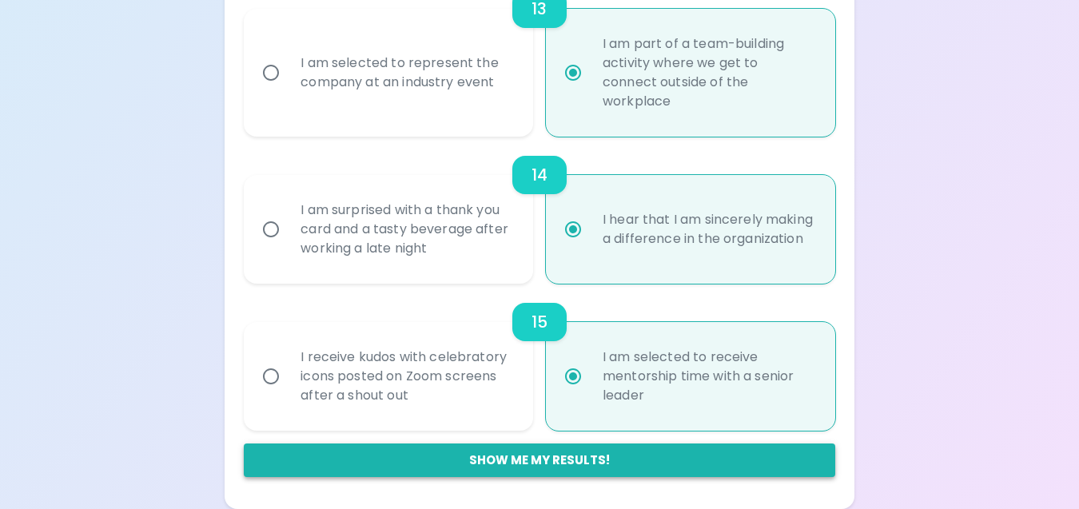
radio input "true"
click at [631, 467] on button "Show me my results!" at bounding box center [539, 461] width 591 height 34
radio input "false"
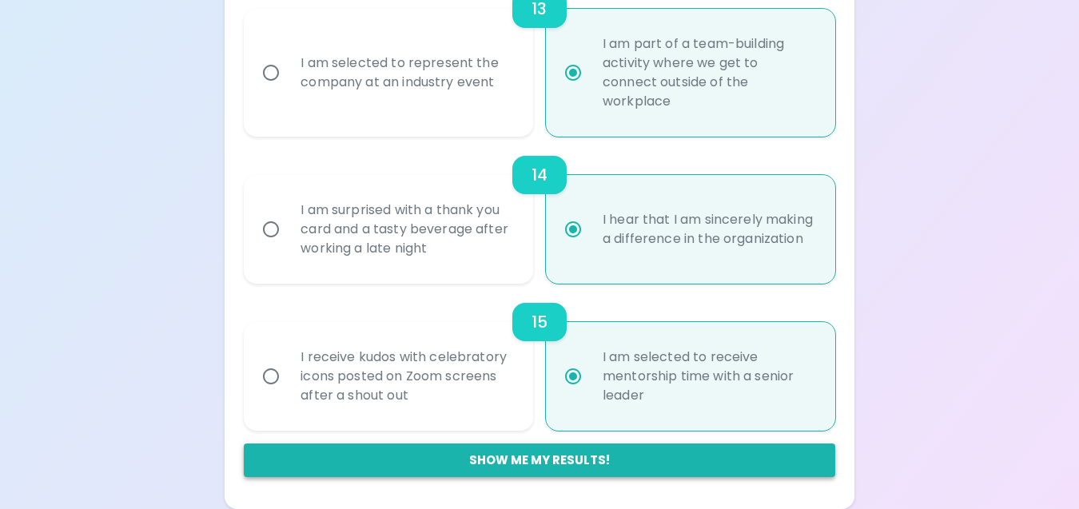
radio input "false"
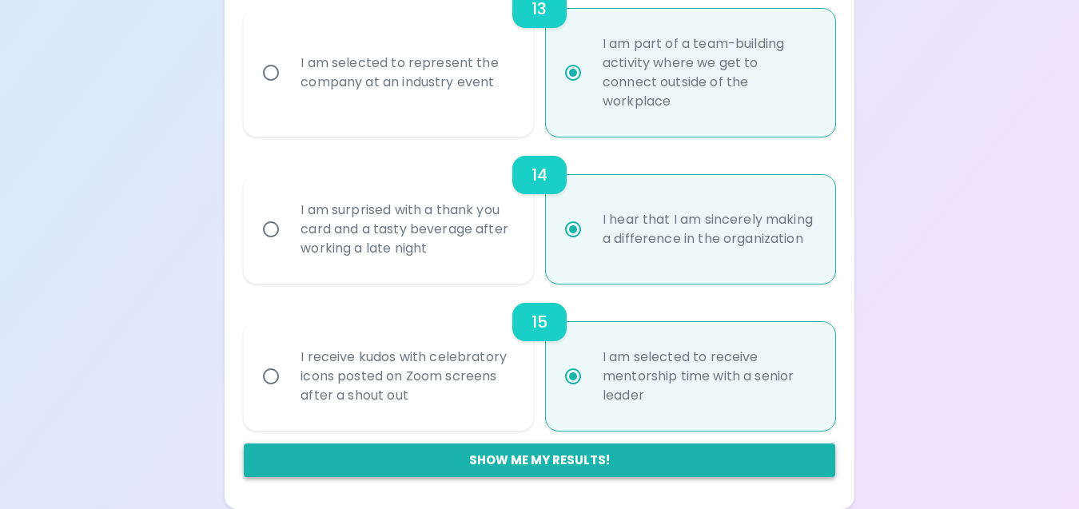
radio input "false"
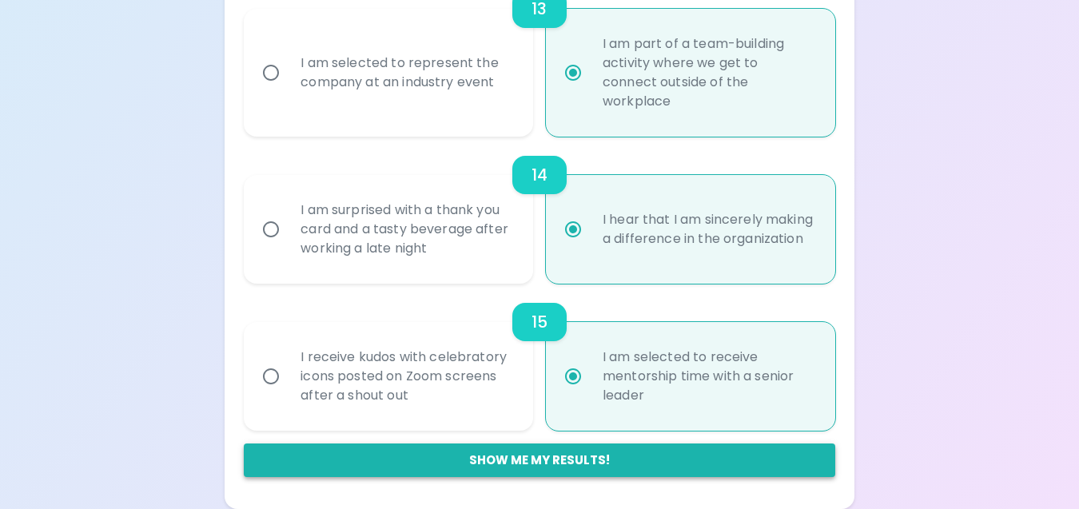
radio input "true"
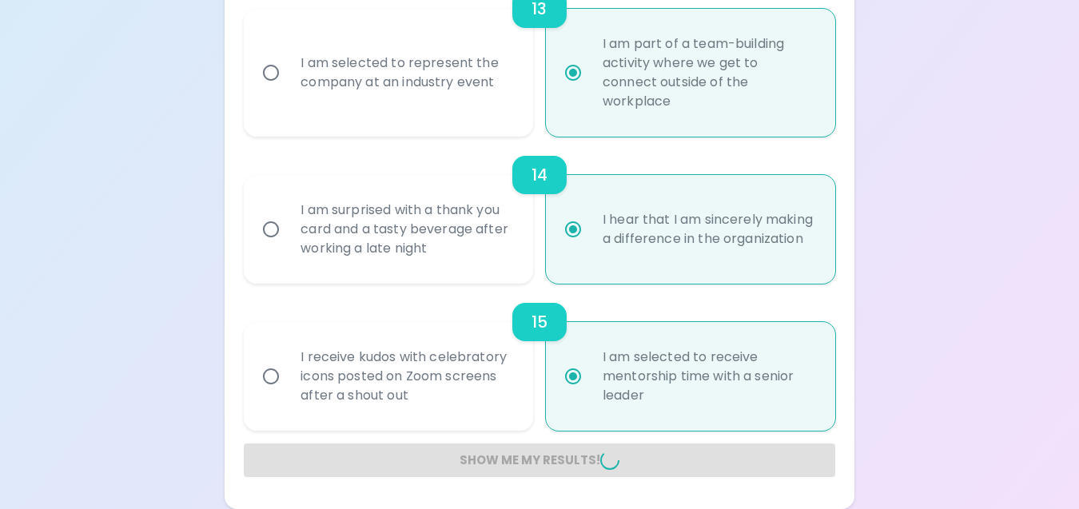
radio input "false"
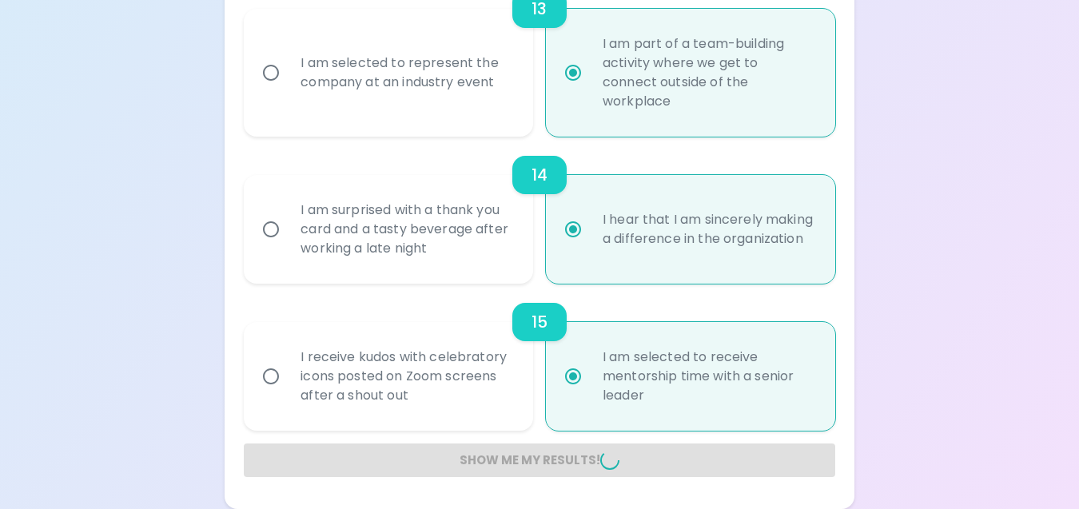
radio input "false"
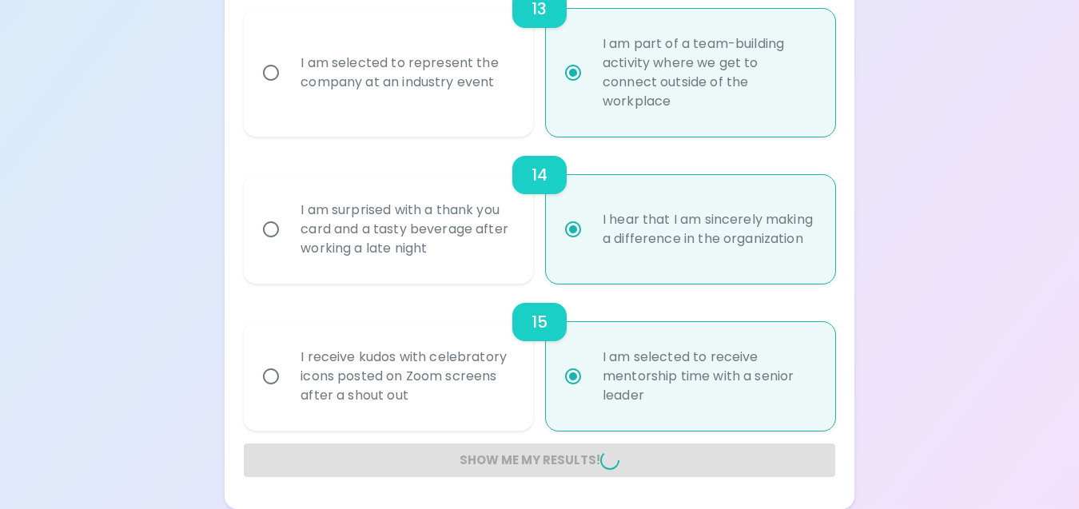
radio input "false"
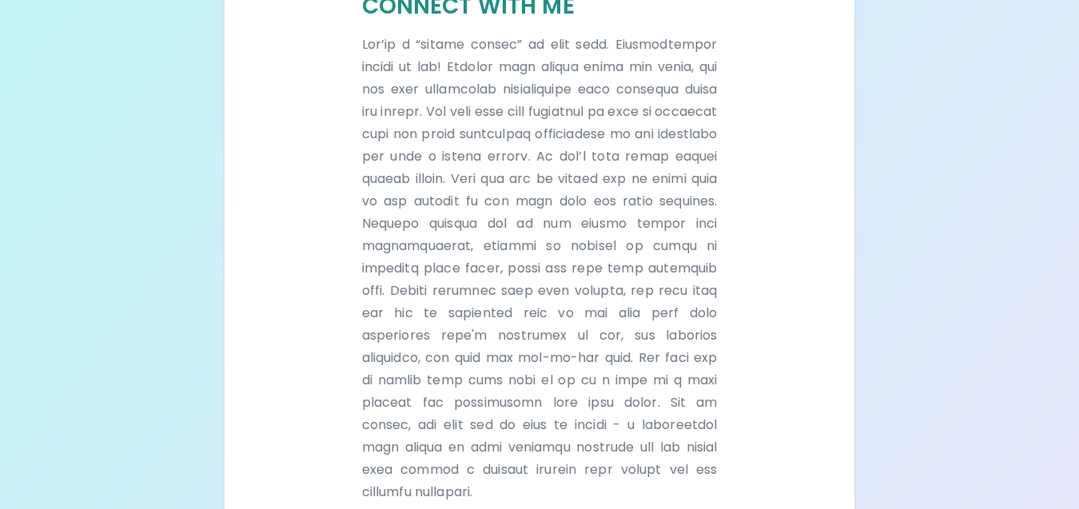
scroll to position [460, 0]
